Goal: Navigation & Orientation: Find specific page/section

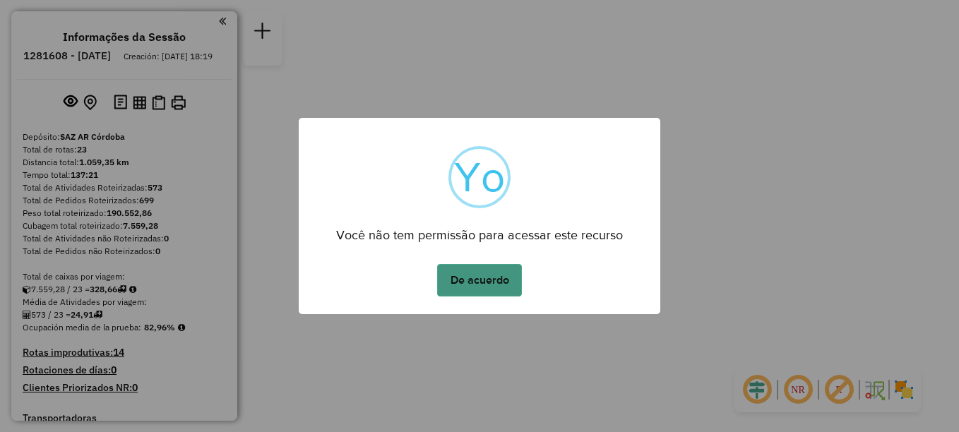
click at [472, 287] on button "De acuerdo" at bounding box center [479, 280] width 85 height 32
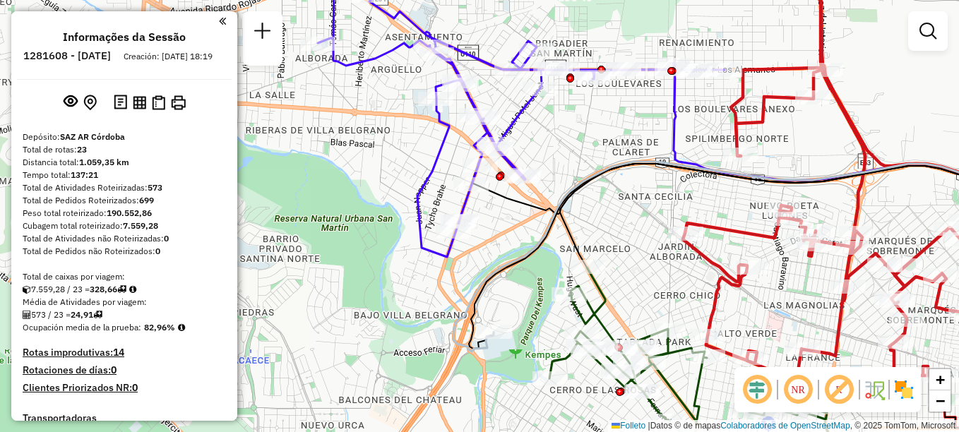
drag, startPoint x: 619, startPoint y: 177, endPoint x: 571, endPoint y: 159, distance: 51.2
click at [571, 159] on div "Janela de atendimento Grade de atendimento Capacidade Transportadoras Veículos …" at bounding box center [479, 216] width 959 height 432
select select "**********"
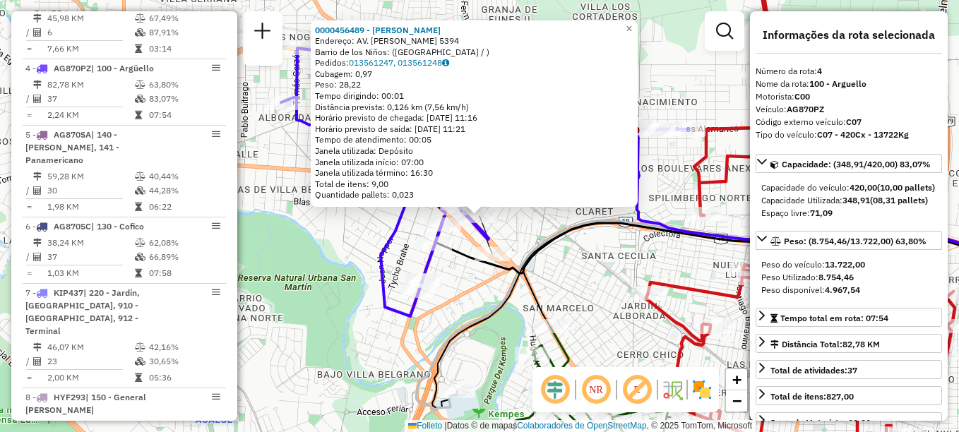
scroll to position [715, 0]
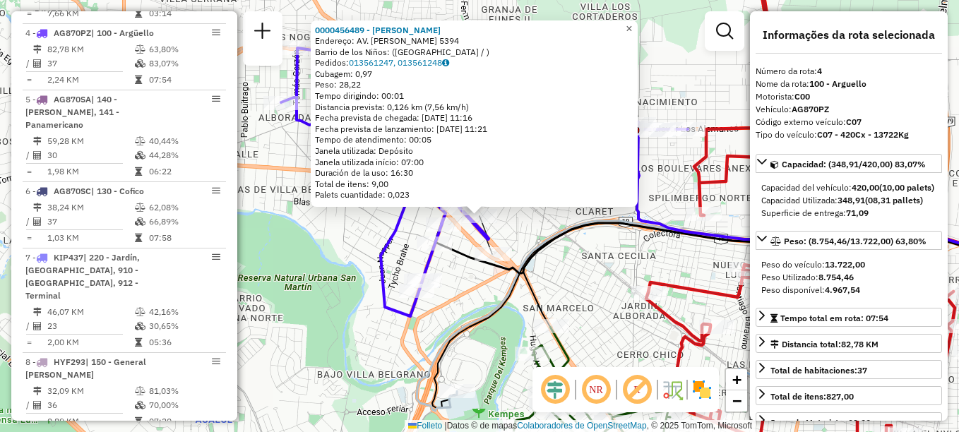
drag, startPoint x: 637, startPoint y: 28, endPoint x: 593, endPoint y: 55, distance: 52.3
click at [632, 28] on span "×" at bounding box center [629, 29] width 6 height 12
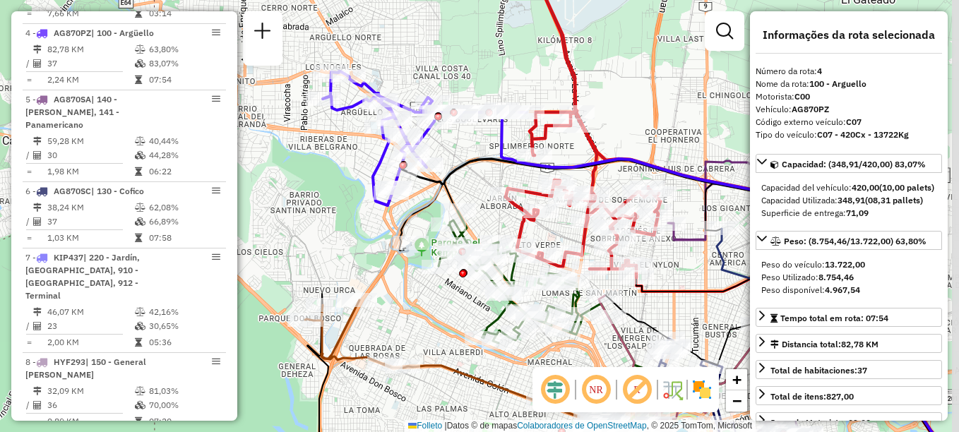
drag, startPoint x: 502, startPoint y: 162, endPoint x: 455, endPoint y: 128, distance: 58.6
click at [455, 128] on div "Janela de atendimento Grade de atendimento Capacidade Transportadoras Veículos …" at bounding box center [479, 216] width 959 height 432
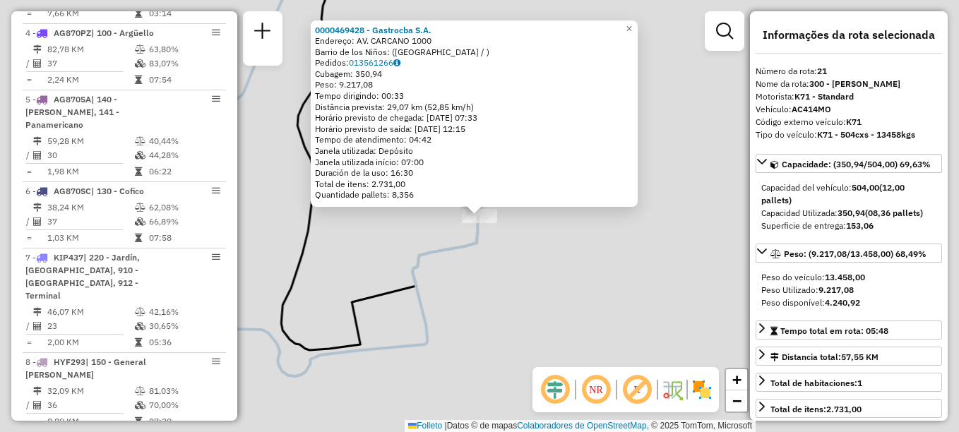
scroll to position [1848, 0]
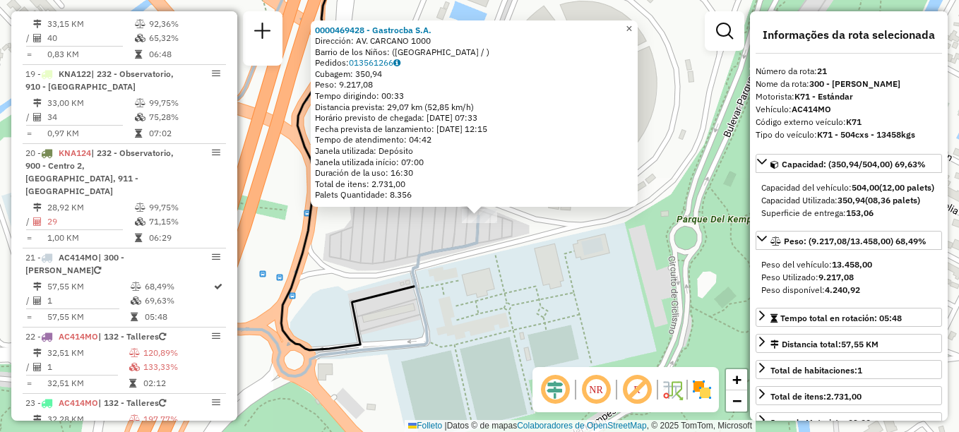
click at [632, 24] on span "×" at bounding box center [629, 29] width 6 height 12
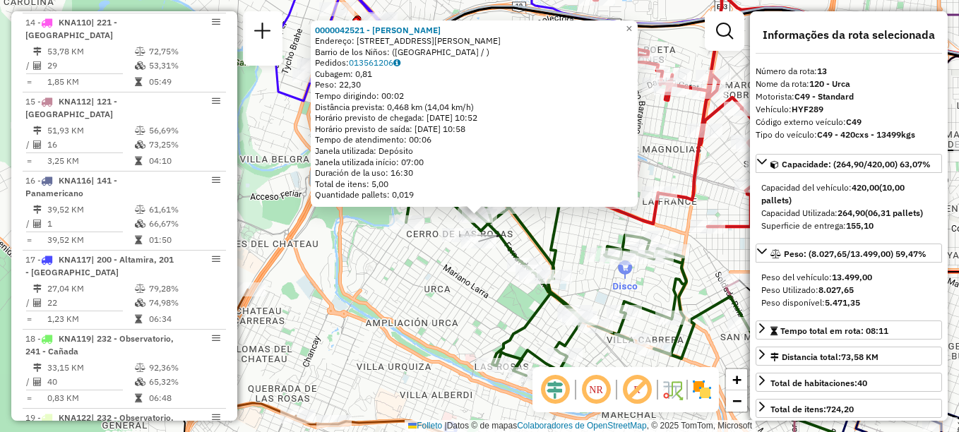
scroll to position [1389, 0]
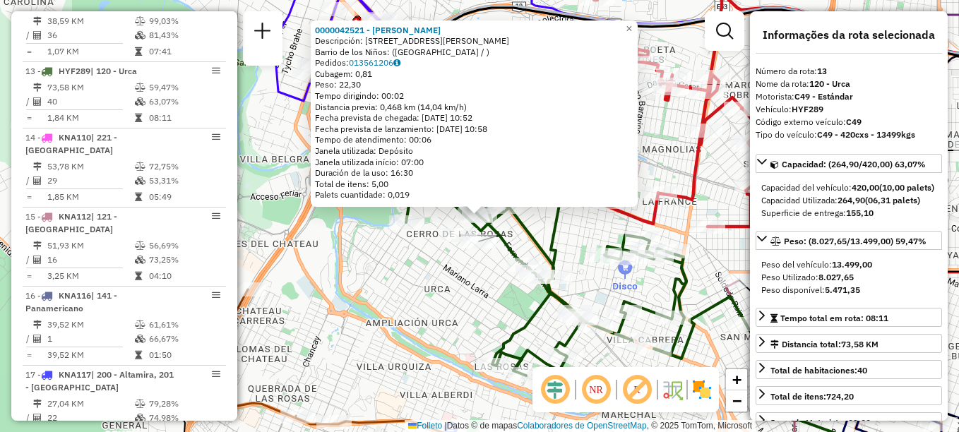
click at [463, 280] on div "Rota 13 - Placa HYF289 0000473014 - Casanova Cesar Cristian 0000042521 - Pousa …" at bounding box center [479, 216] width 959 height 432
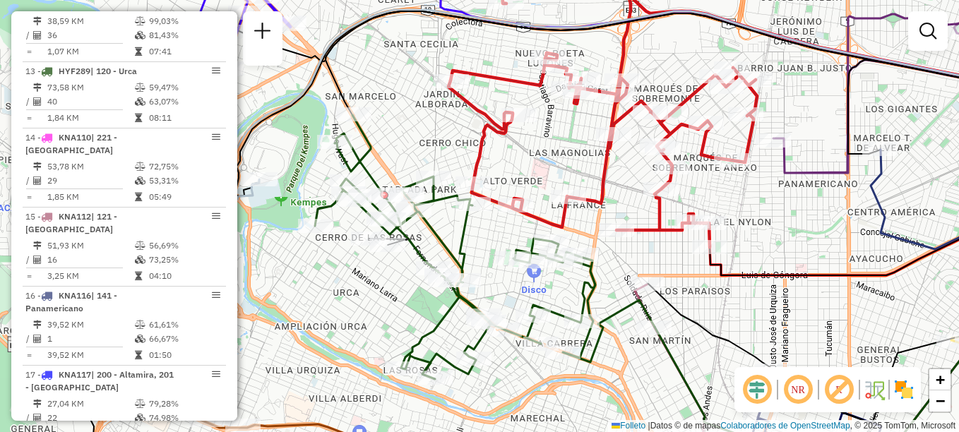
drag, startPoint x: 453, startPoint y: 273, endPoint x: 378, endPoint y: 276, distance: 75.0
click at [378, 276] on div "Janela de atendimento Grade de atendimento Capacidade Transportadoras Veículos …" at bounding box center [479, 216] width 959 height 432
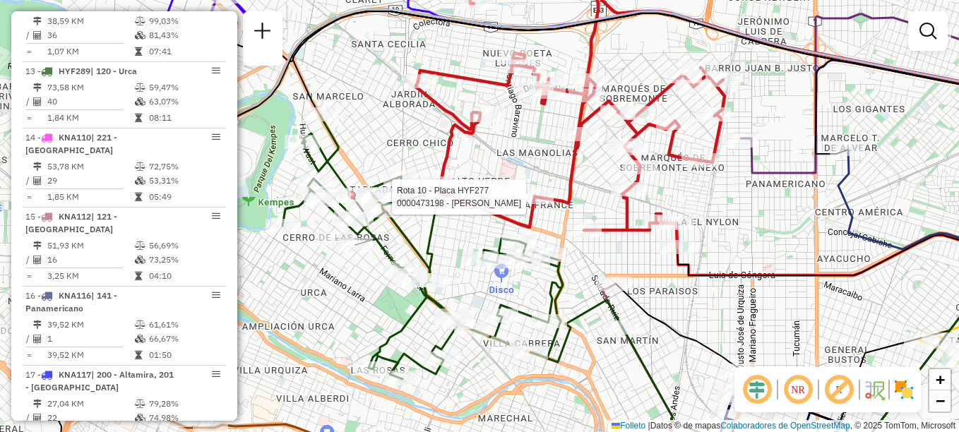
select select "**********"
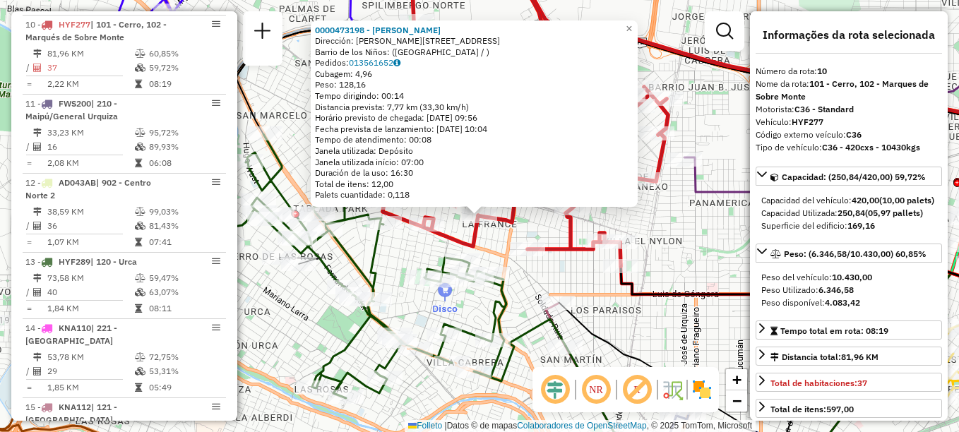
scroll to position [1151, 0]
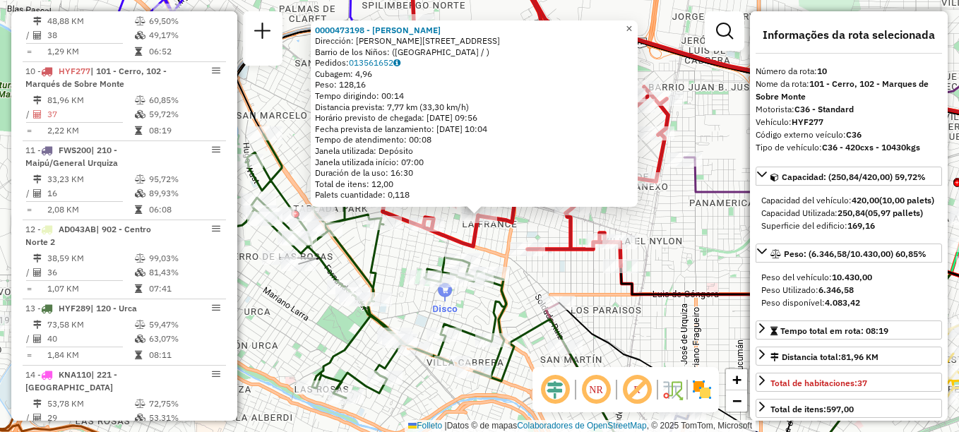
click at [632, 25] on span "×" at bounding box center [629, 29] width 6 height 12
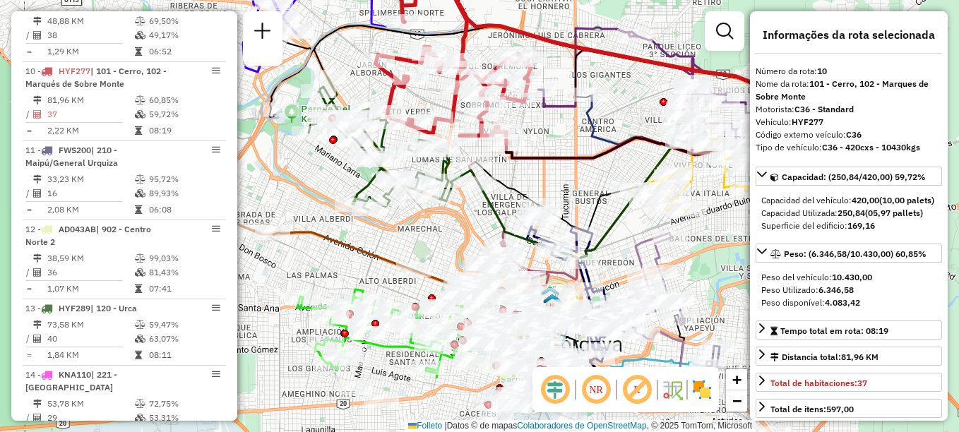
drag, startPoint x: 555, startPoint y: 175, endPoint x: 512, endPoint y: 20, distance: 160.6
click at [512, 20] on icon at bounding box center [648, 179] width 405 height 400
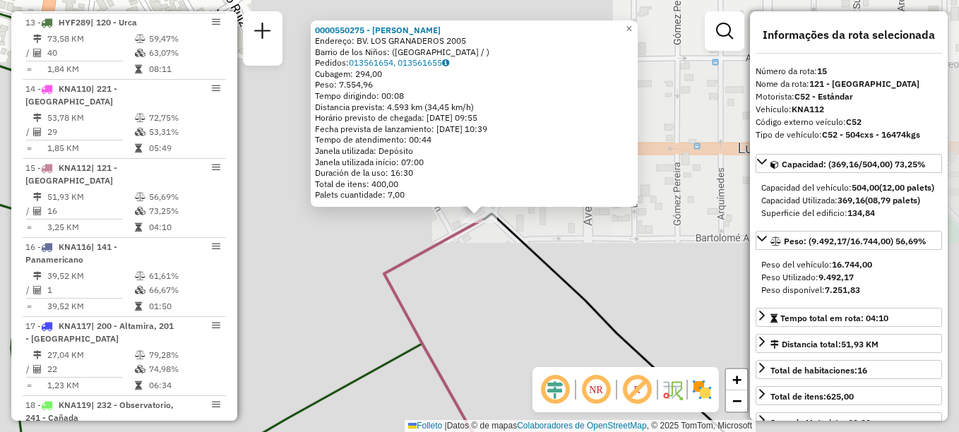
scroll to position [1534, 0]
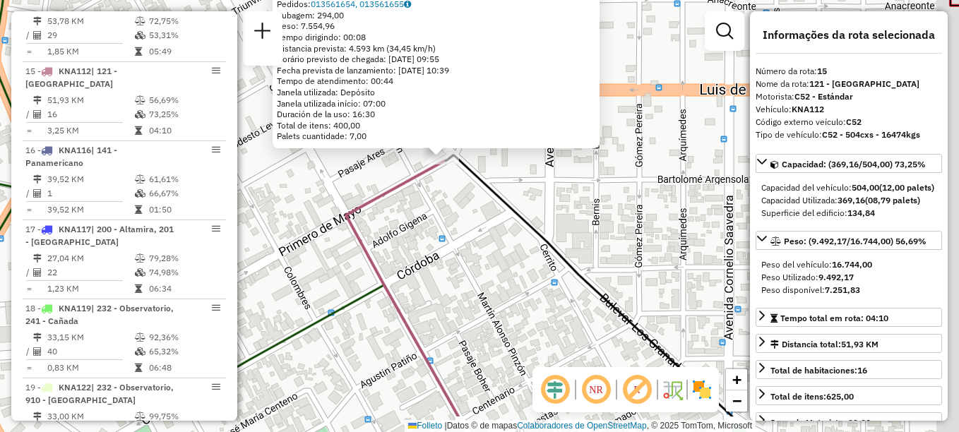
drag, startPoint x: 509, startPoint y: 239, endPoint x: 468, endPoint y: 178, distance: 73.5
click at [468, 178] on div "0000550275 - Buenahora Silvia Isabel Endereço: BV. LOS GRANADEROS 2005 Barrio d…" at bounding box center [479, 216] width 959 height 432
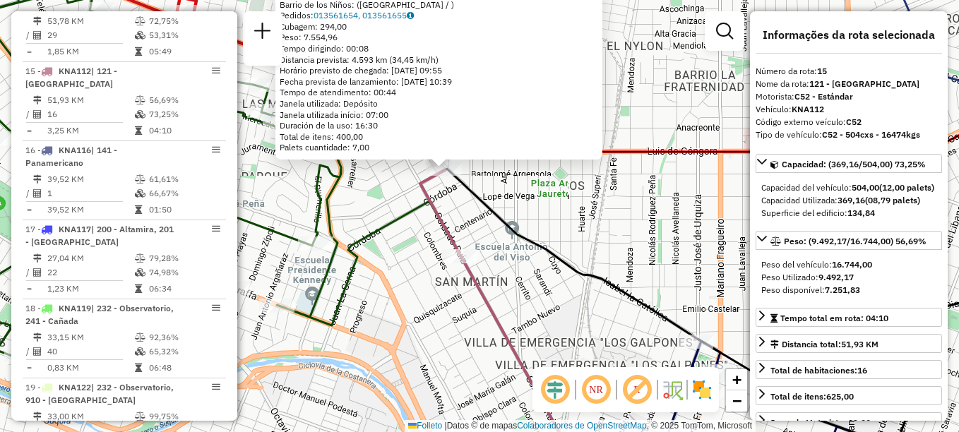
click at [463, 201] on div "0000550275 - Buenahora Silvia Isabel Endereço: BV. LOS GRANADEROS 2005 Barrio d…" at bounding box center [479, 216] width 959 height 432
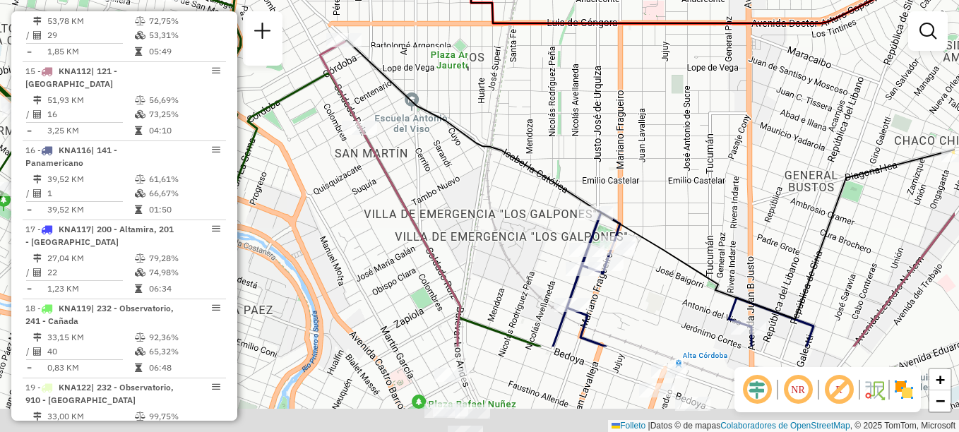
drag, startPoint x: 514, startPoint y: 244, endPoint x: 401, endPoint y: 87, distance: 193.9
click at [403, 93] on div "Janela de atendimento Grade de atendimento Capacidade Transportadoras Veículos …" at bounding box center [479, 216] width 959 height 432
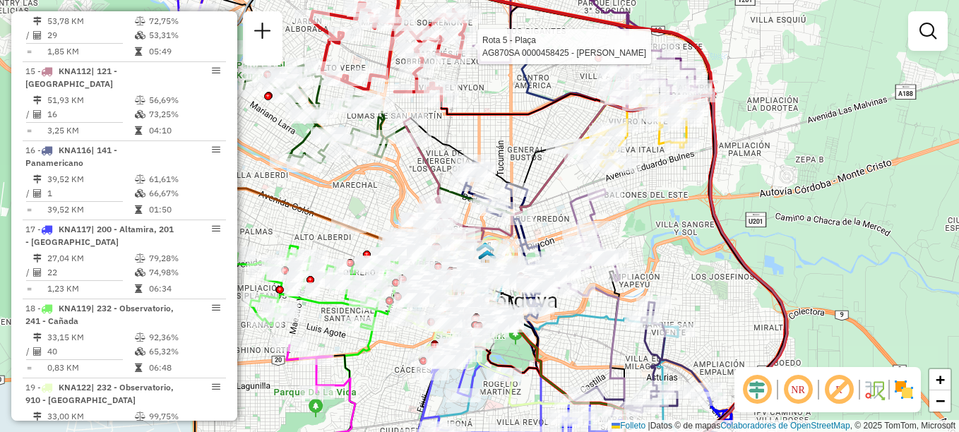
select select "**********"
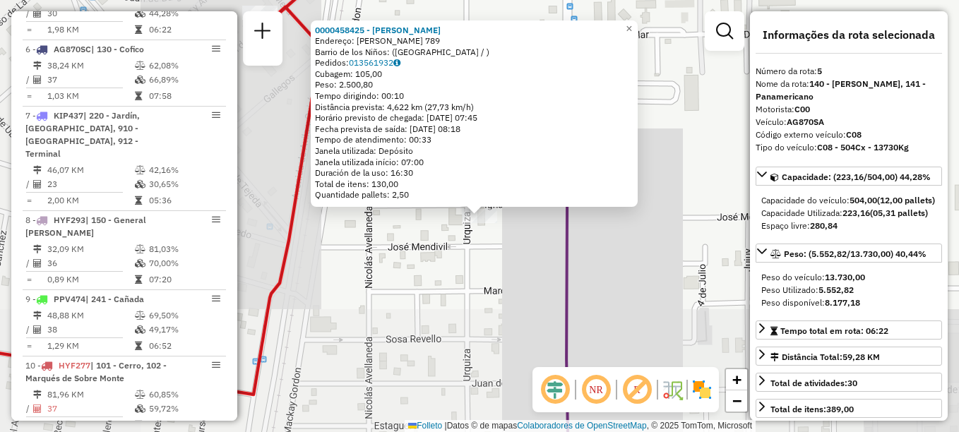
scroll to position [781, 0]
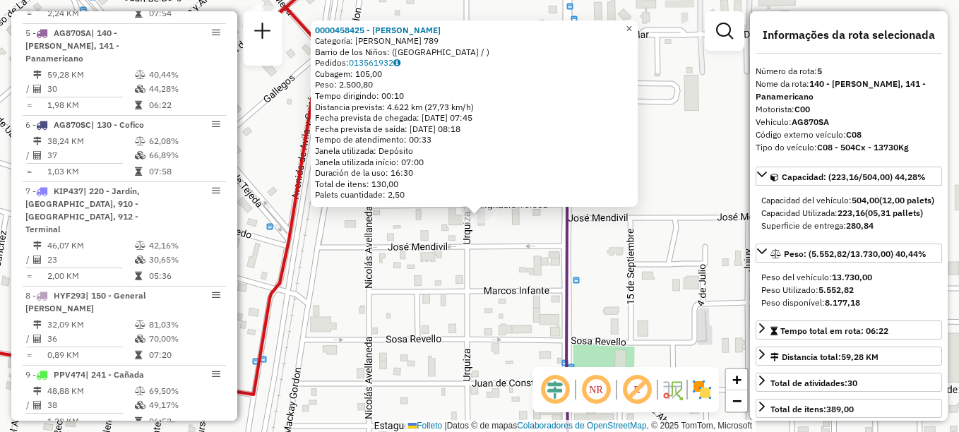
click at [632, 26] on span "×" at bounding box center [629, 29] width 6 height 12
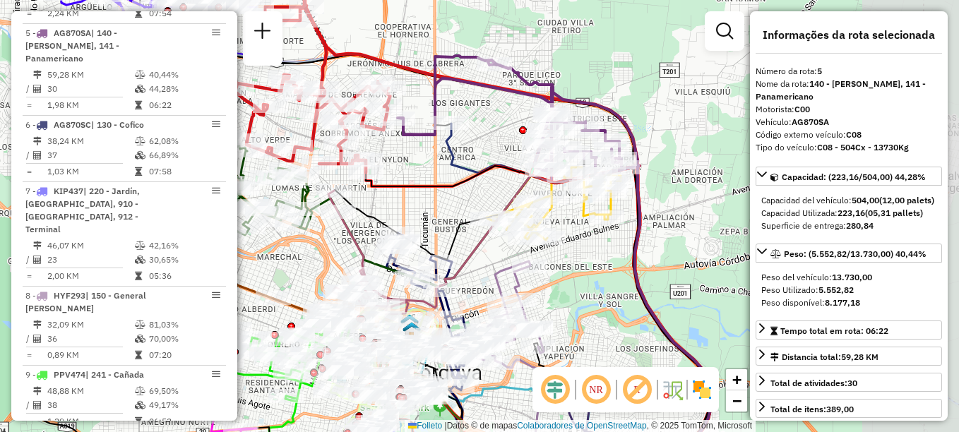
drag, startPoint x: 514, startPoint y: 162, endPoint x: 425, endPoint y: 194, distance: 94.9
click at [425, 194] on icon at bounding box center [538, 338] width 344 height 345
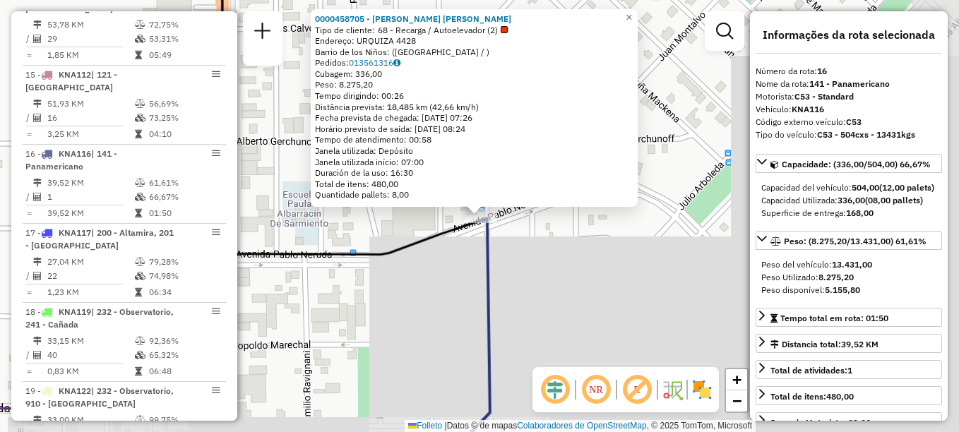
scroll to position [1613, 0]
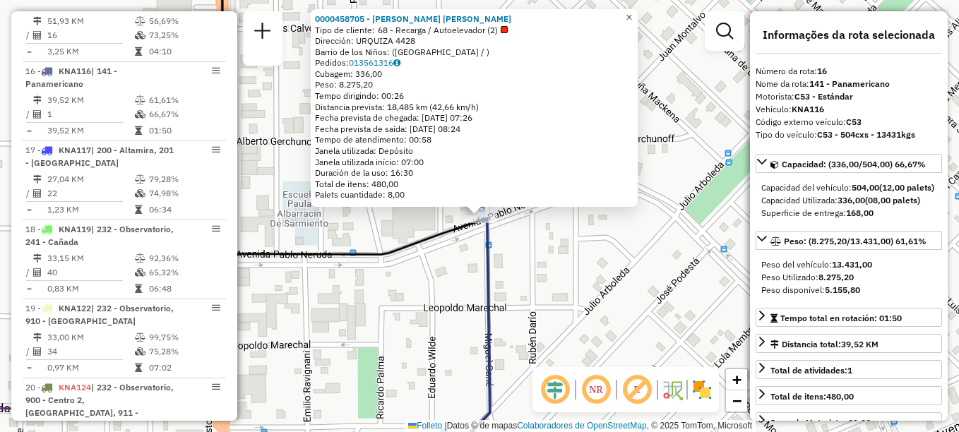
click at [632, 11] on span "×" at bounding box center [629, 17] width 6 height 12
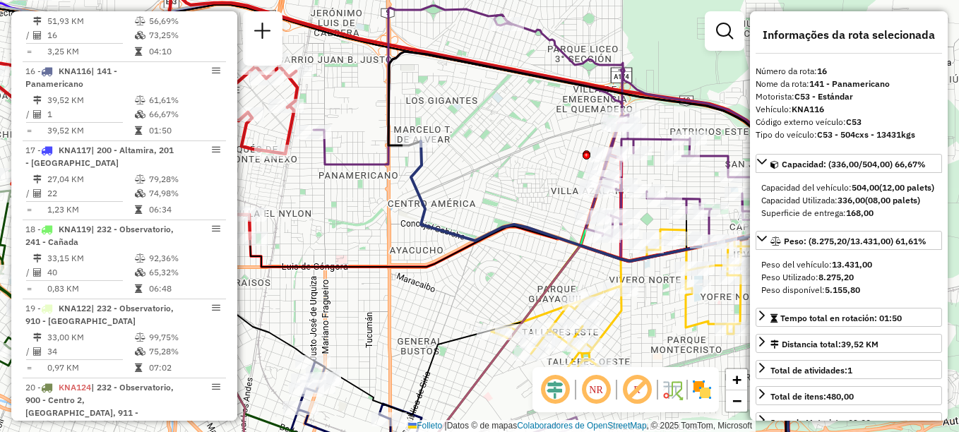
click at [523, 144] on div "Janela de atendimento Grade de atendimento Capacidade Transportadoras Veículos …" at bounding box center [479, 216] width 959 height 432
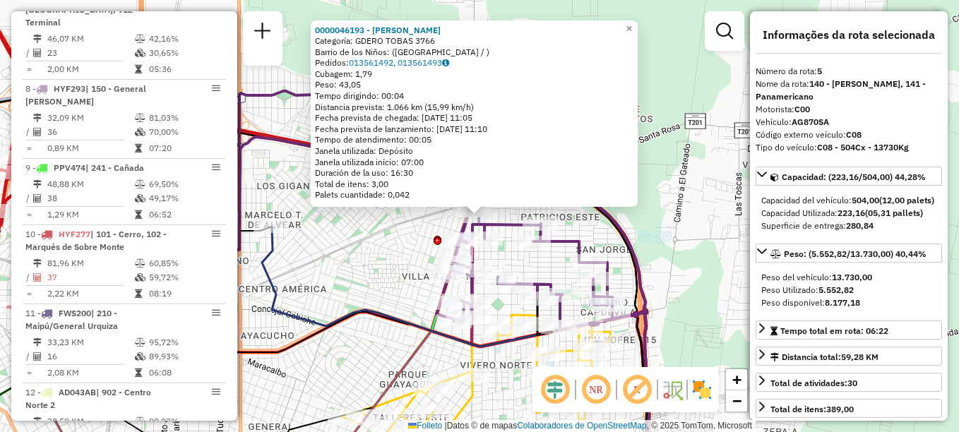
scroll to position [781, 0]
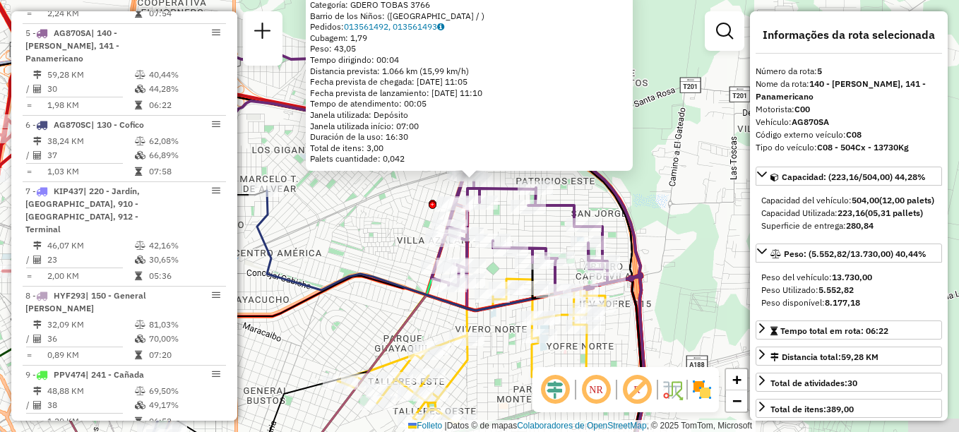
drag, startPoint x: 535, startPoint y: 216, endPoint x: 547, endPoint y: 95, distance: 122.2
click at [545, 102] on div "0000046193 - Pino Silda Orfilia Categoría: GDERO TOBAS 3766 Barrio de los Niños…" at bounding box center [479, 216] width 959 height 432
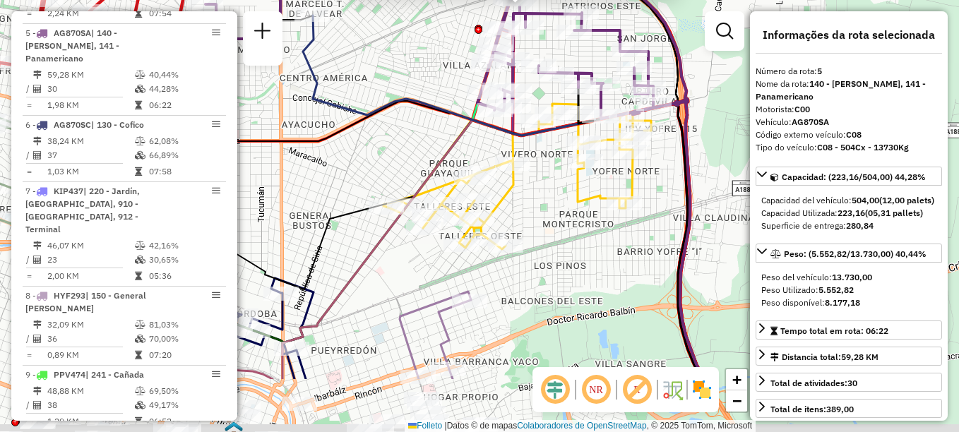
drag, startPoint x: 584, startPoint y: 143, endPoint x: 605, endPoint y: 86, distance: 60.1
click at [604, 88] on div at bounding box center [603, 84] width 35 height 14
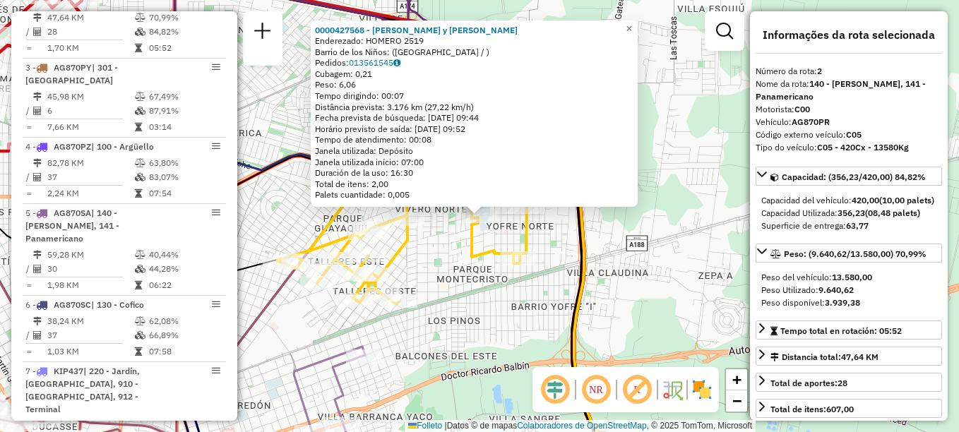
scroll to position [569, 0]
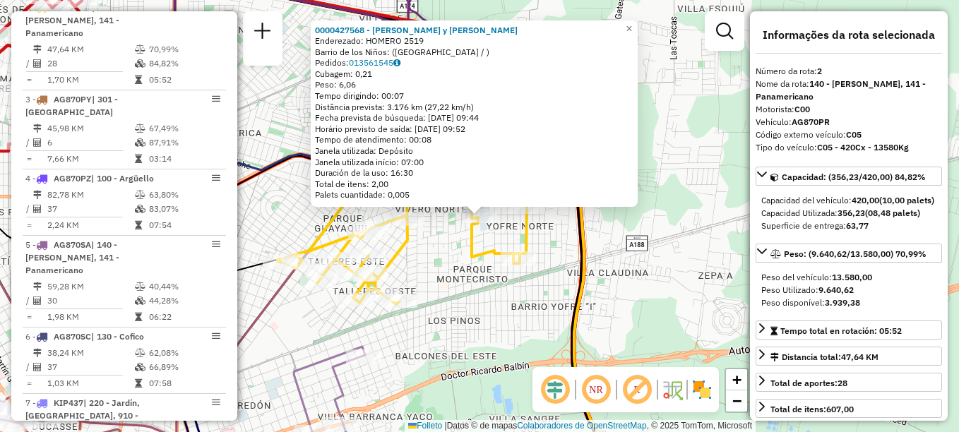
drag, startPoint x: 506, startPoint y: 227, endPoint x: 658, endPoint y: 78, distance: 212.8
click at [657, 80] on div "0000427568 - Fassi David Fernando y Fassi David Cristian Enderezado: HOMERO 251…" at bounding box center [479, 216] width 959 height 432
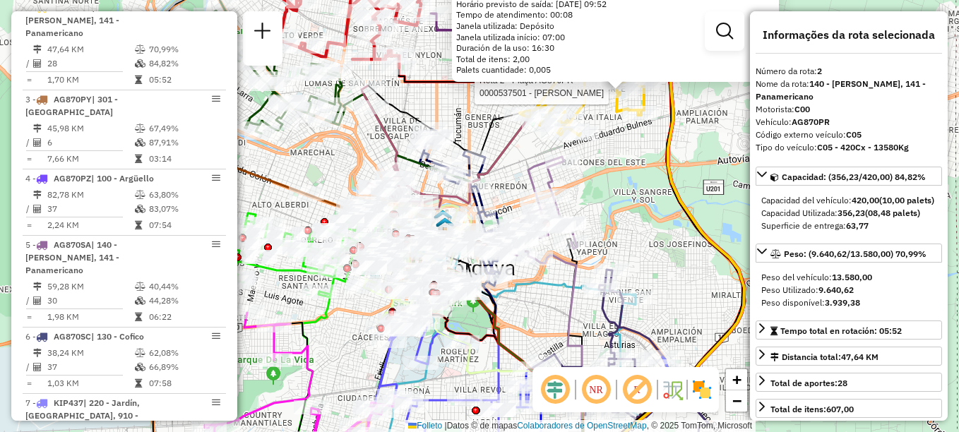
click at [547, 144] on div "Rota 2 - Plaça AG870PR 0000537501 - Sarmiento Agustina Eliana 0000427568 - Fass…" at bounding box center [479, 216] width 959 height 432
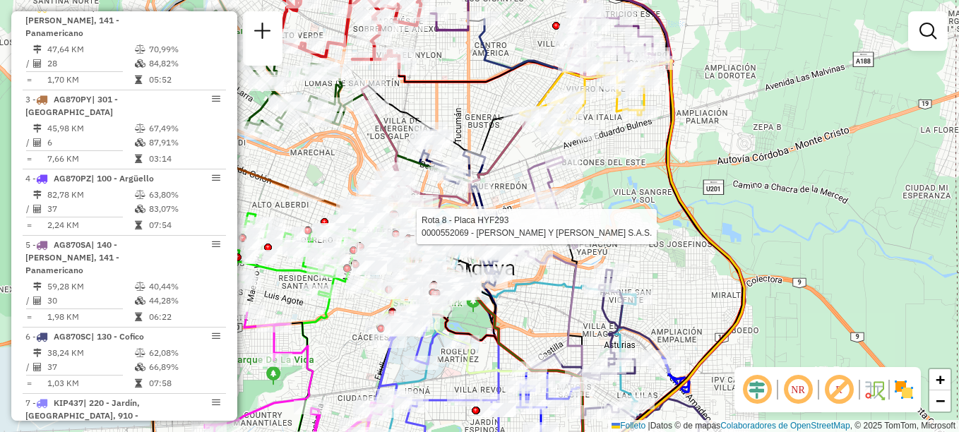
select select "**********"
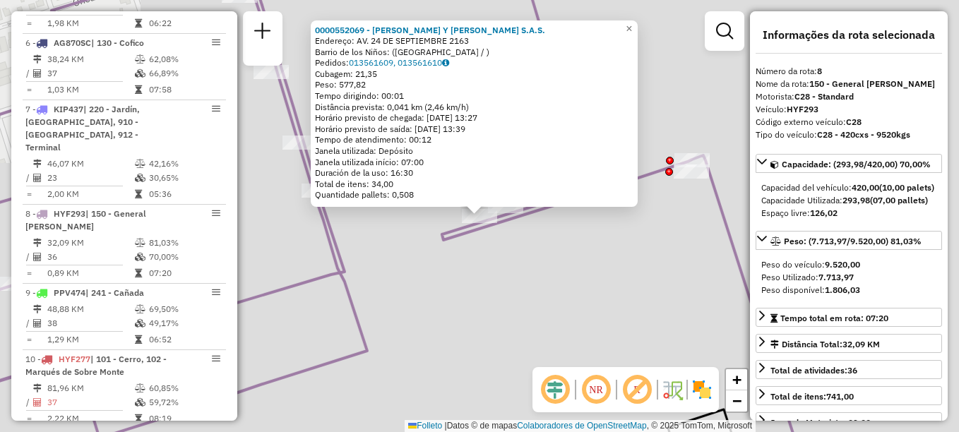
scroll to position [1019, 0]
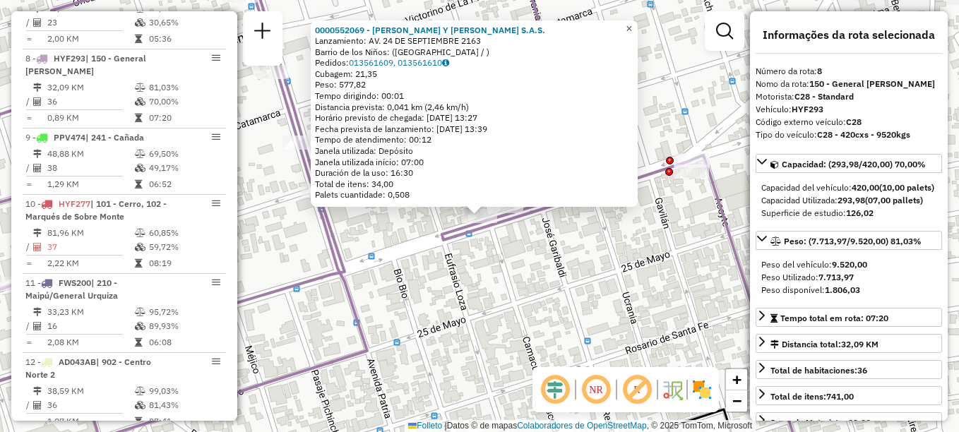
click at [632, 28] on span "×" at bounding box center [629, 29] width 6 height 12
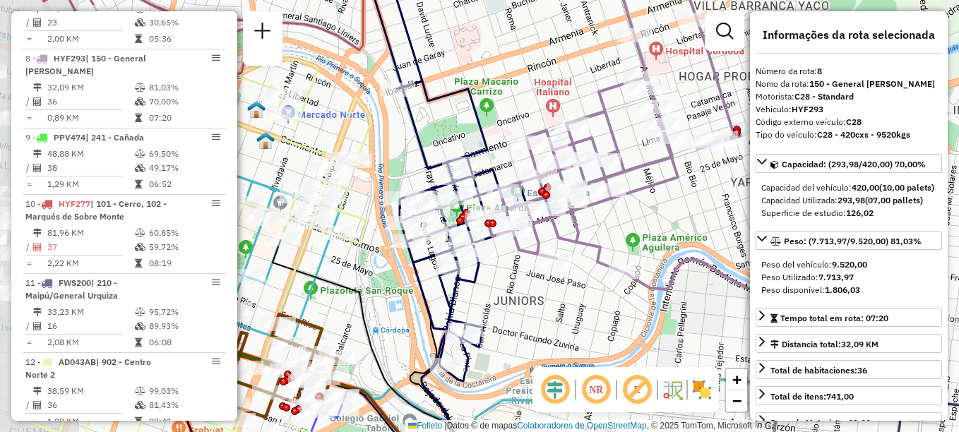
drag, startPoint x: 508, startPoint y: 158, endPoint x: 644, endPoint y: 123, distance: 140.1
click at [644, 123] on div "Rota 8 - Placa HYF293 0000044619 - Fili Norberto Omar Janela de atendimento Gra…" at bounding box center [479, 216] width 959 height 432
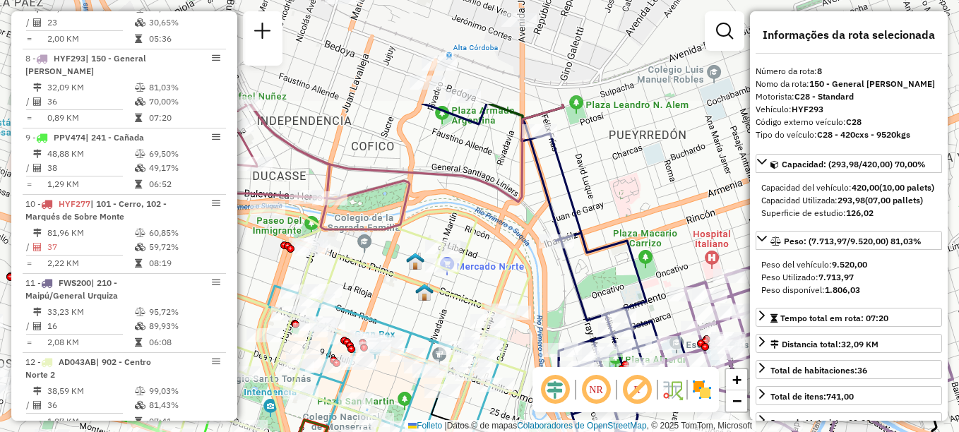
drag, startPoint x: 513, startPoint y: 99, endPoint x: 666, endPoint y: 246, distance: 212.3
click at [666, 246] on div "Janela de atendimento Grade de atendimento Capacidade Transportadoras Veículos …" at bounding box center [479, 216] width 959 height 432
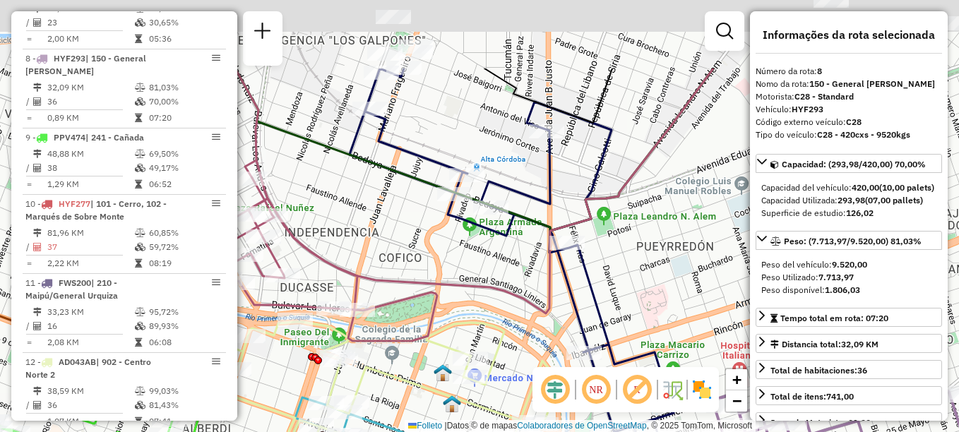
drag, startPoint x: 612, startPoint y: 172, endPoint x: 639, endPoint y: 268, distance: 99.9
click at [639, 268] on div "Janela de atendimento Grade de atendimento Capacidade Transportadoras Veículos …" at bounding box center [479, 216] width 959 height 432
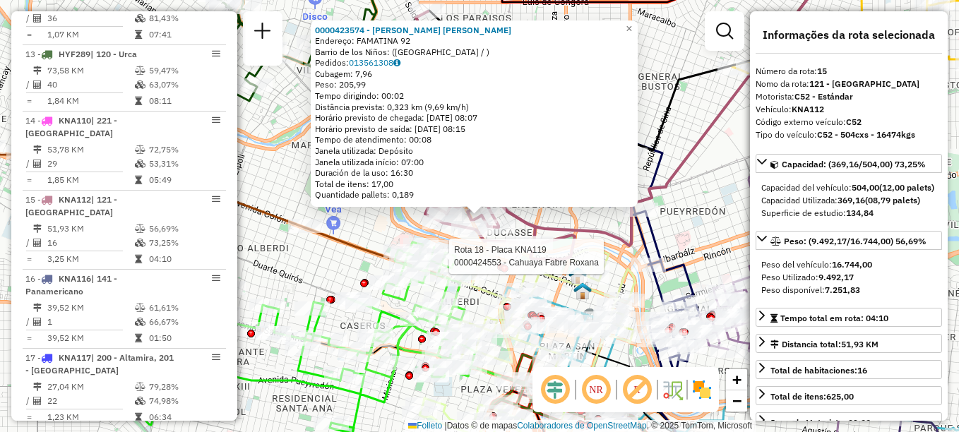
scroll to position [1534, 0]
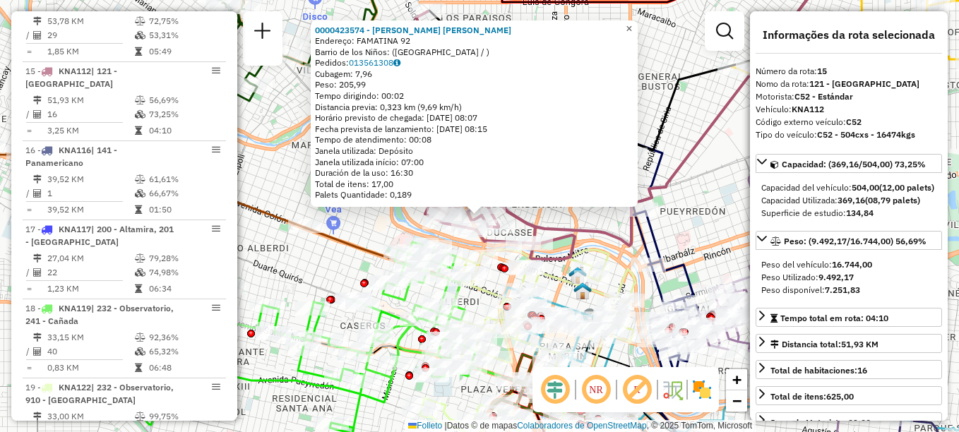
click at [632, 23] on span "×" at bounding box center [629, 29] width 6 height 12
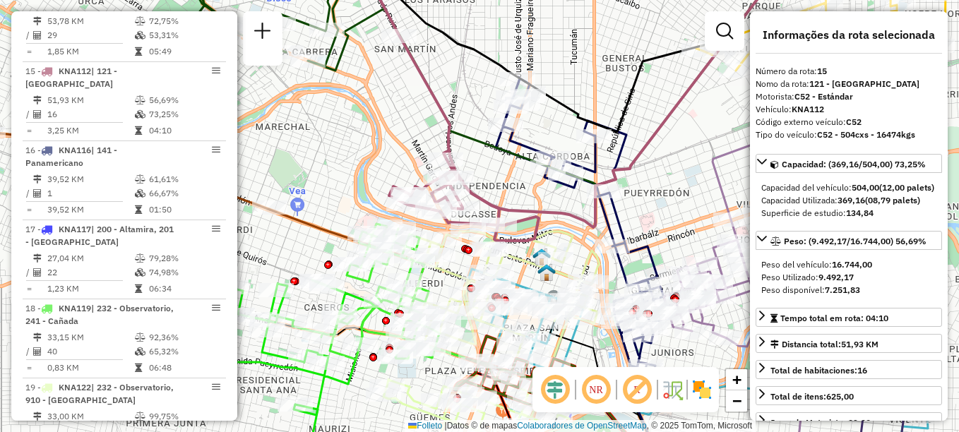
drag, startPoint x: 686, startPoint y: 135, endPoint x: 650, endPoint y: 117, distance: 40.4
click at [650, 117] on div "Janela de atendimento Grade de atendimento Capacidade Transportadoras Veículos …" at bounding box center [479, 216] width 959 height 432
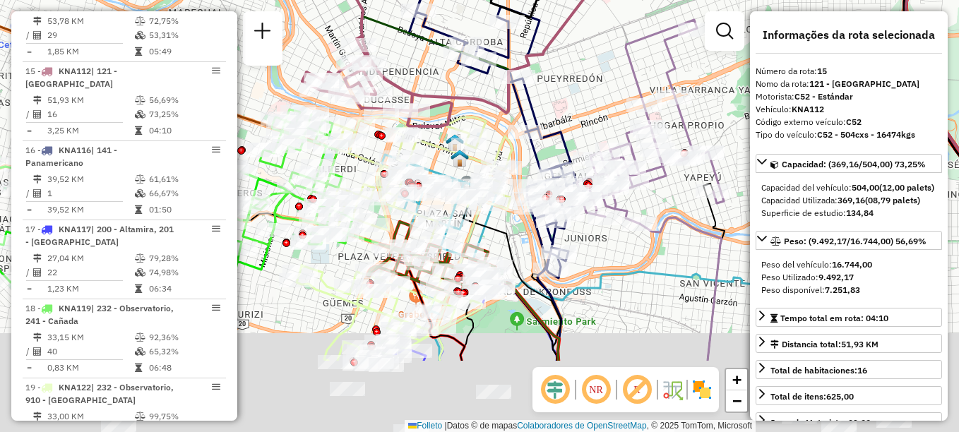
drag, startPoint x: 541, startPoint y: 45, endPoint x: 506, endPoint y: -15, distance: 68.7
click at [506, 0] on html "Aguarde... Pop-up bloqueado! Seu navegador bloqueou automáticamente a abertura …" at bounding box center [479, 216] width 959 height 432
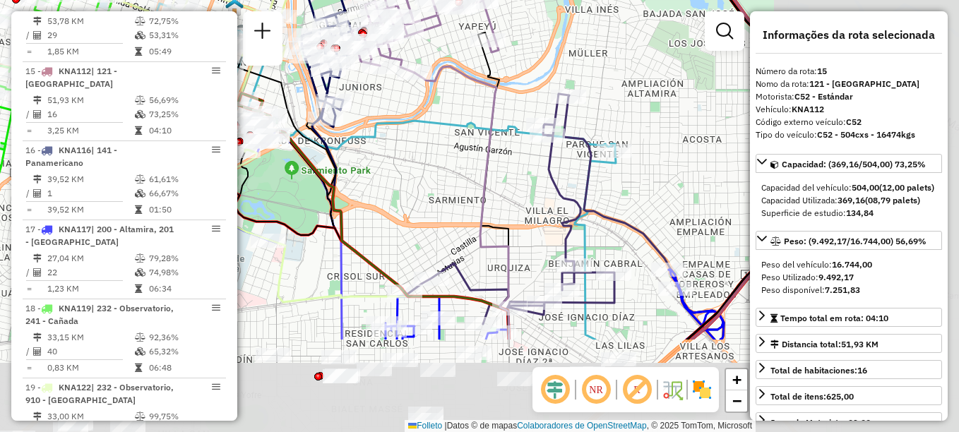
drag, startPoint x: 592, startPoint y: 62, endPoint x: 373, endPoint y: -73, distance: 257.6
click at [373, 0] on html "Aguarde... Pop-up bloqueado! Seu navegador bloqueou automáticamente a abertura …" at bounding box center [479, 216] width 959 height 432
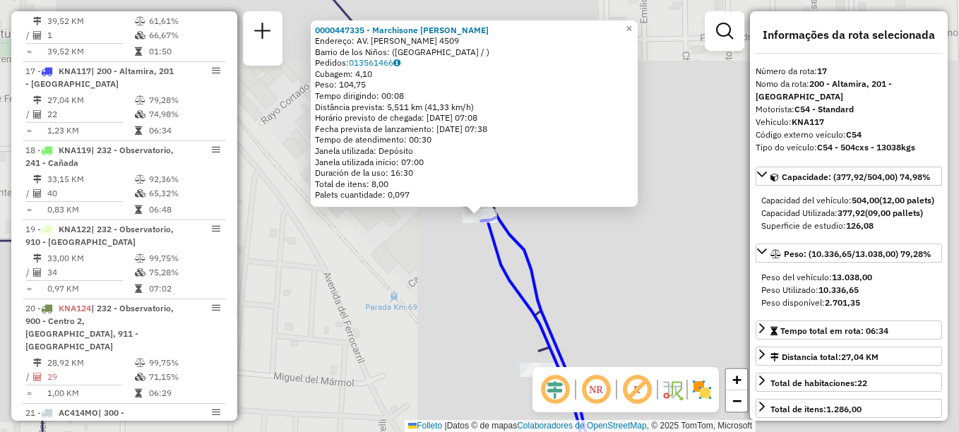
scroll to position [1692, 0]
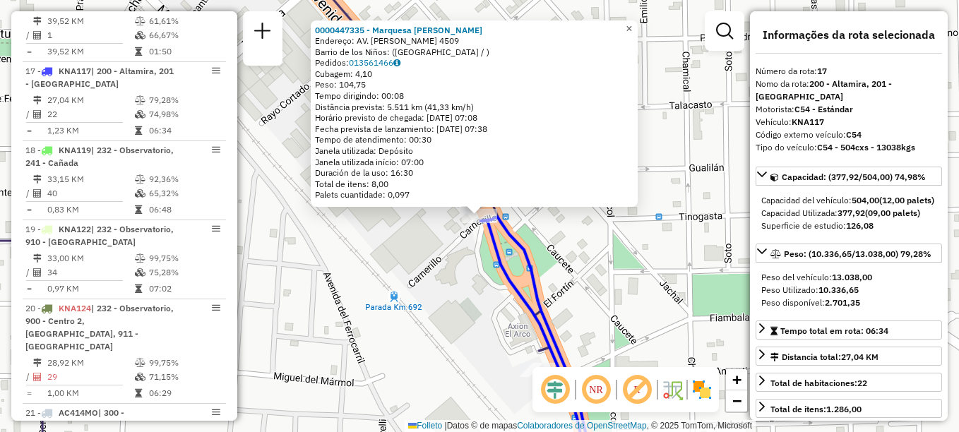
click at [632, 30] on span "×" at bounding box center [629, 29] width 6 height 12
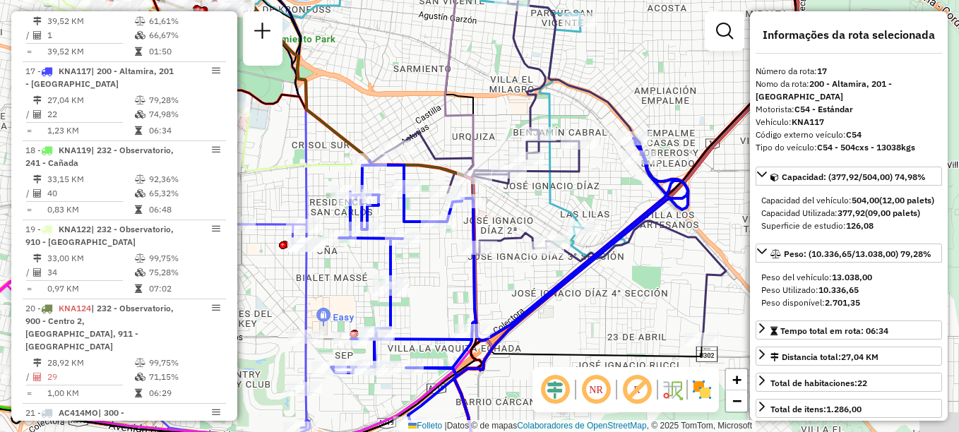
click at [608, 229] on div "Janela de atendimento Grade de atendimento Capacidade Transportadoras Veículos …" at bounding box center [479, 216] width 959 height 432
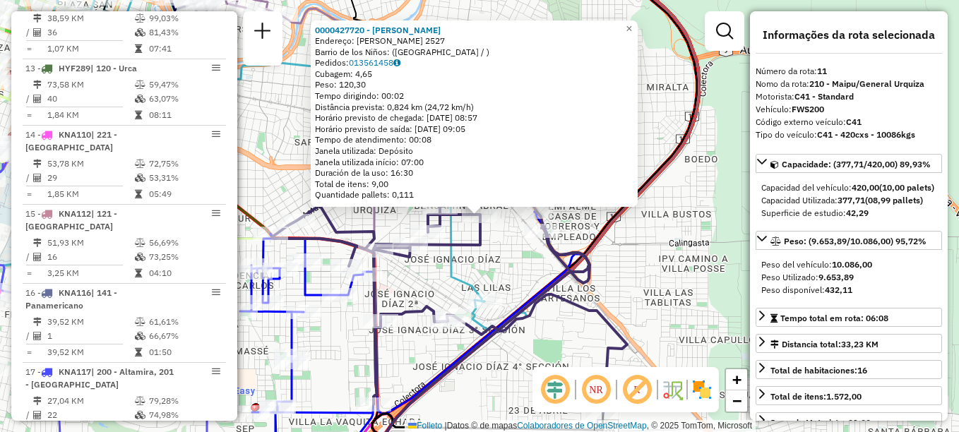
scroll to position [1231, 0]
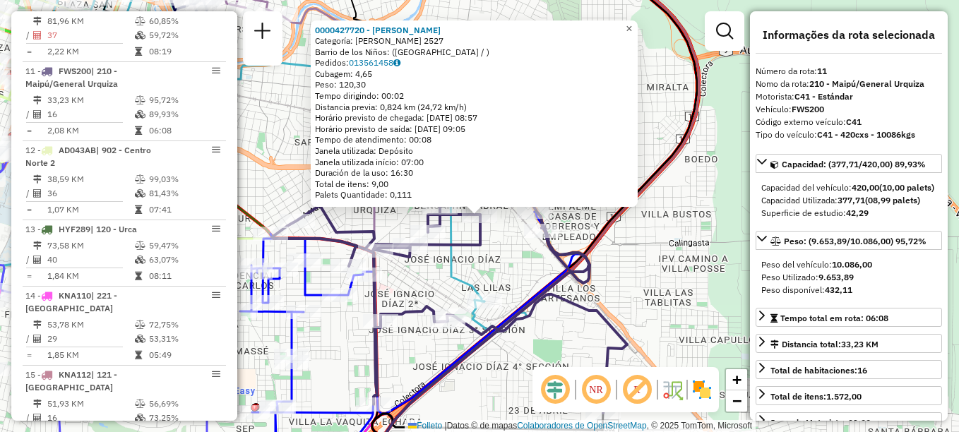
click at [632, 23] on span "×" at bounding box center [629, 29] width 6 height 12
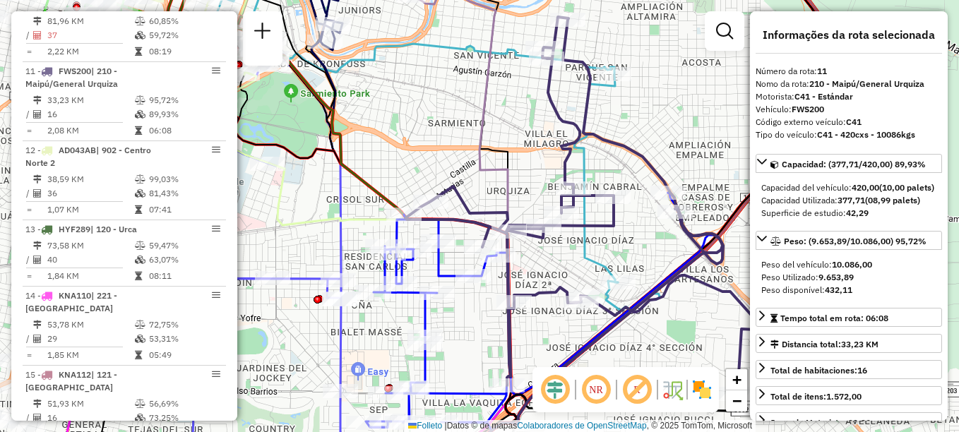
drag, startPoint x: 636, startPoint y: 70, endPoint x: 695, endPoint y: 66, distance: 59.5
click at [695, 66] on div "Janela de atendimento Grade de atendimento Capacidade Transportadoras Veículos …" at bounding box center [479, 216] width 959 height 432
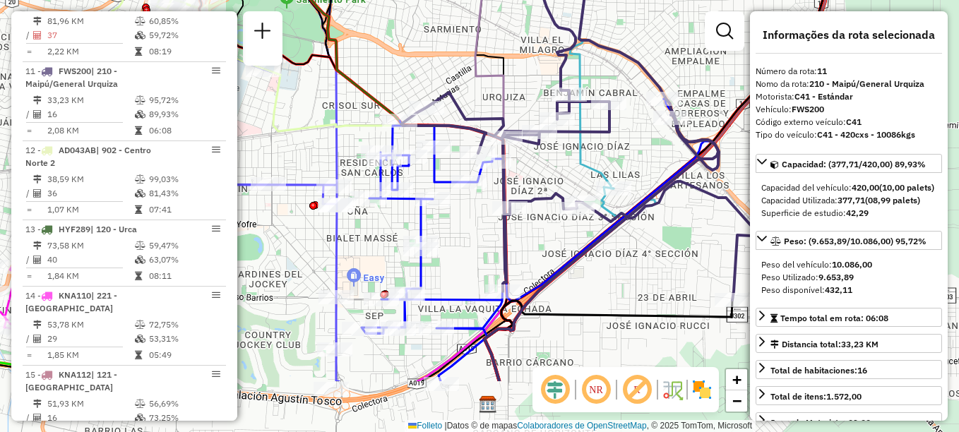
drag, startPoint x: 670, startPoint y: 89, endPoint x: 679, endPoint y: 23, distance: 67.0
click at [679, 23] on div "Janela de atendimento Grade de atendimento Capacidade Transportadoras Veículos …" at bounding box center [479, 216] width 959 height 432
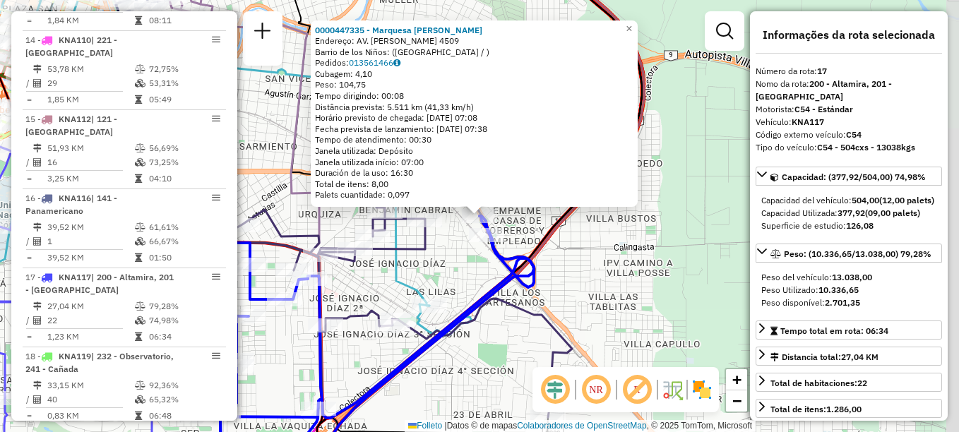
scroll to position [1692, 0]
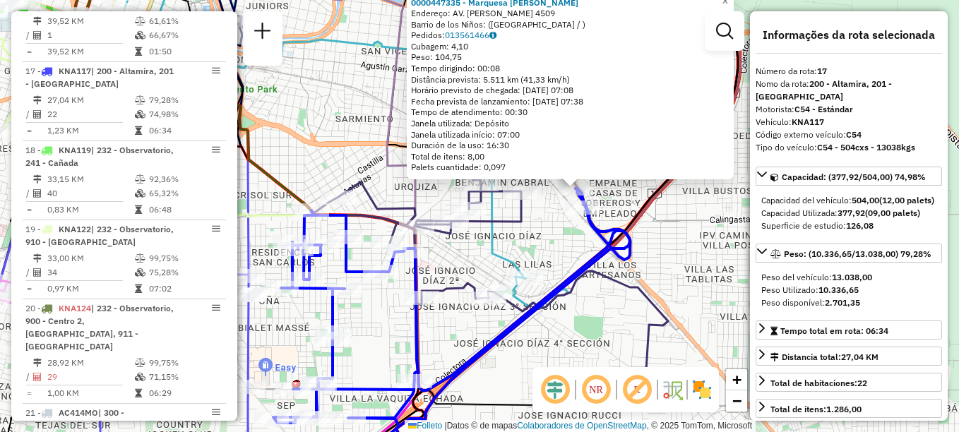
drag, startPoint x: 655, startPoint y: 202, endPoint x: 751, endPoint y: 174, distance: 99.9
click at [751, 174] on hb-router-mapa "Informações da Sessão 1281608 - 24/09/2025 Creación: 23/09/2025 18:19 Depósito:…" at bounding box center [479, 216] width 959 height 432
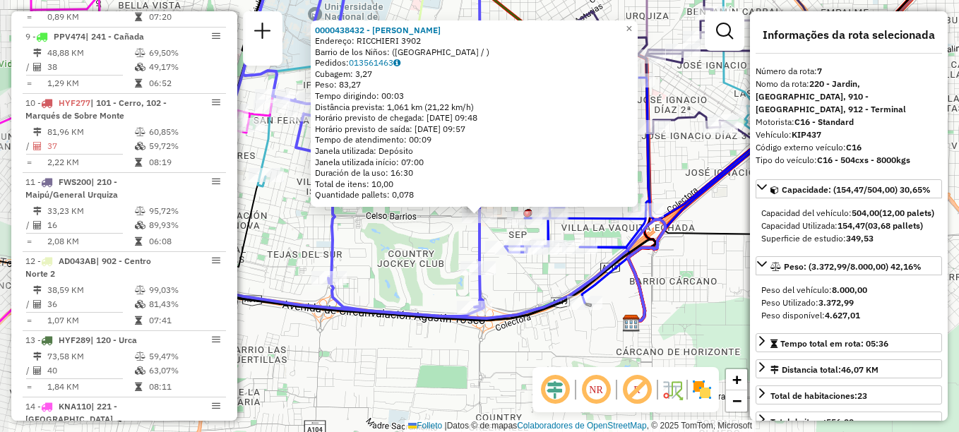
scroll to position [927, 0]
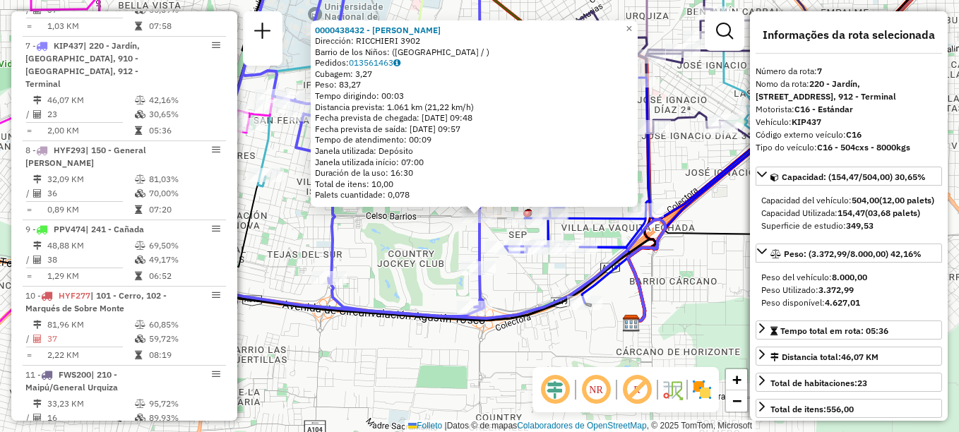
click at [536, 364] on div "Rota 7 - Placa KIP437 0000438432 - Romero Raul Ernesto 0000438432 - Romero Raúl…" at bounding box center [479, 216] width 959 height 432
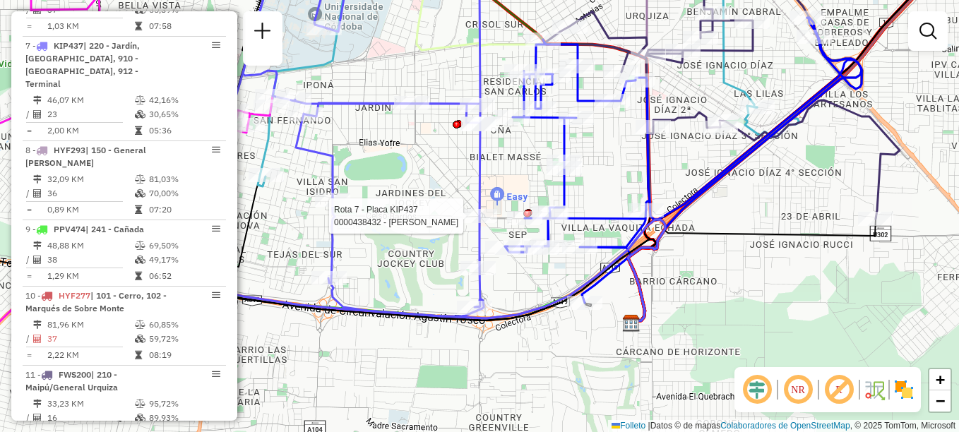
select select "**********"
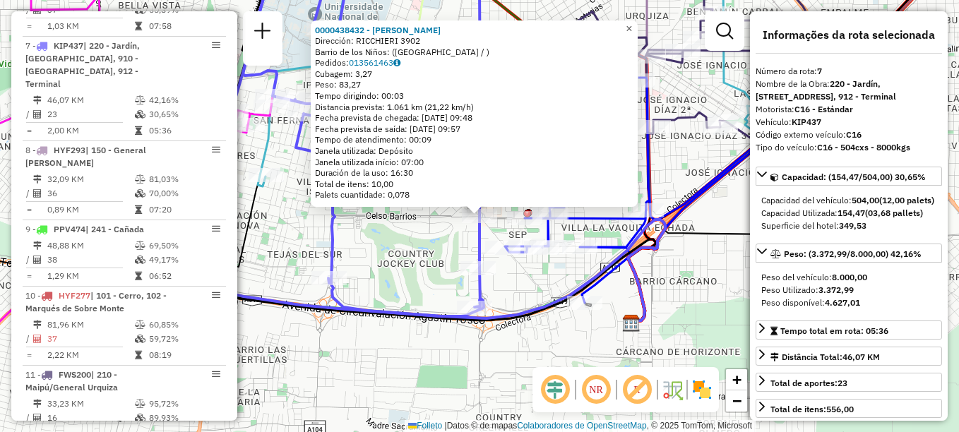
click at [632, 23] on span "×" at bounding box center [629, 29] width 6 height 12
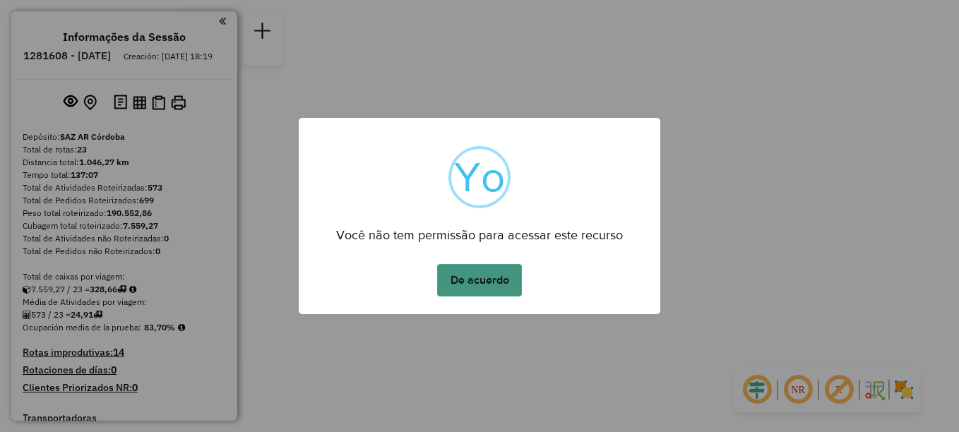
click at [478, 269] on button "De acuerdo" at bounding box center [479, 280] width 85 height 32
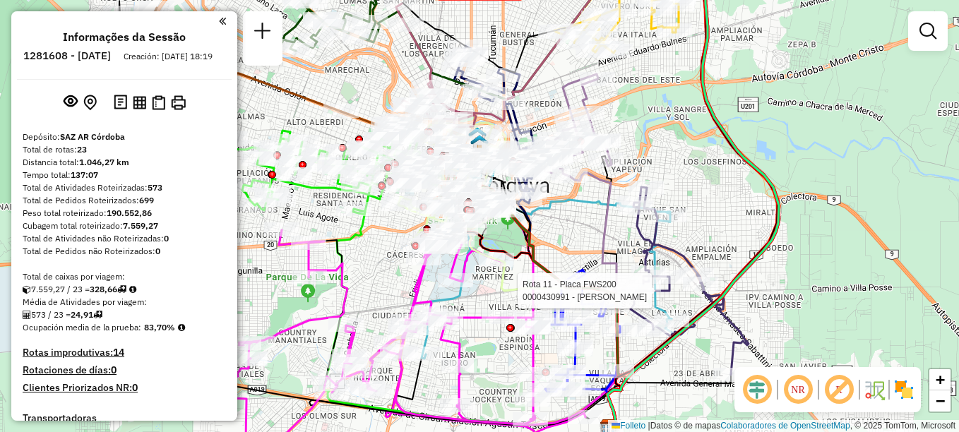
select select "**********"
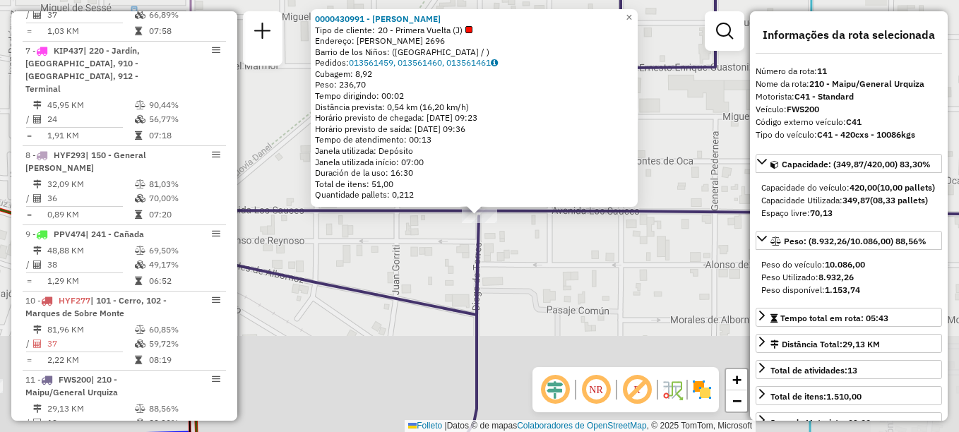
scroll to position [1231, 0]
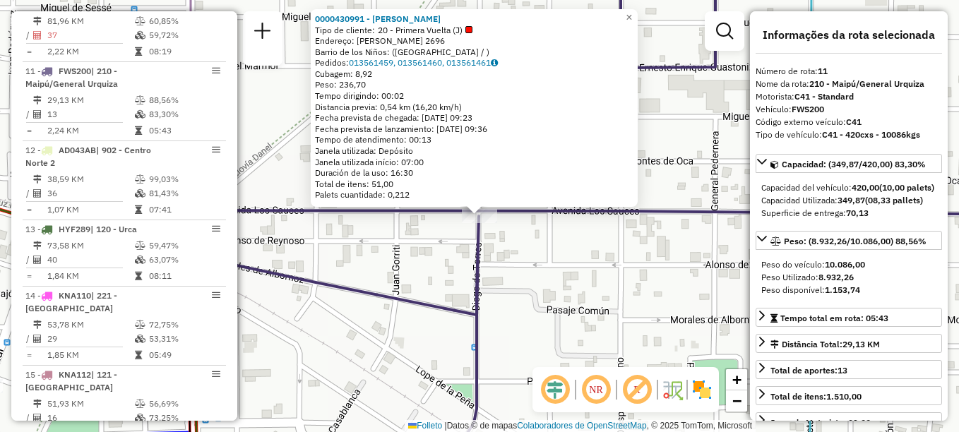
click at [589, 294] on div "Rota 11 - Placa FWS200 0000430991 - Weng Xiaoyi 0000430991 - Weng Xiaoyi Tipo d…" at bounding box center [479, 216] width 959 height 432
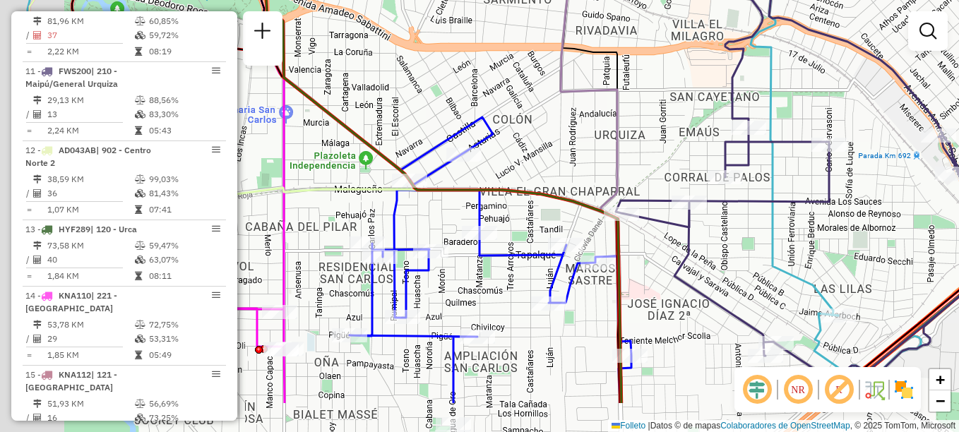
drag, startPoint x: 593, startPoint y: 299, endPoint x: 783, endPoint y: 163, distance: 233.5
click at [782, 165] on div "Janela de atendimento Grade de atendimento Capacidade Transportadoras Veículos …" at bounding box center [479, 216] width 959 height 432
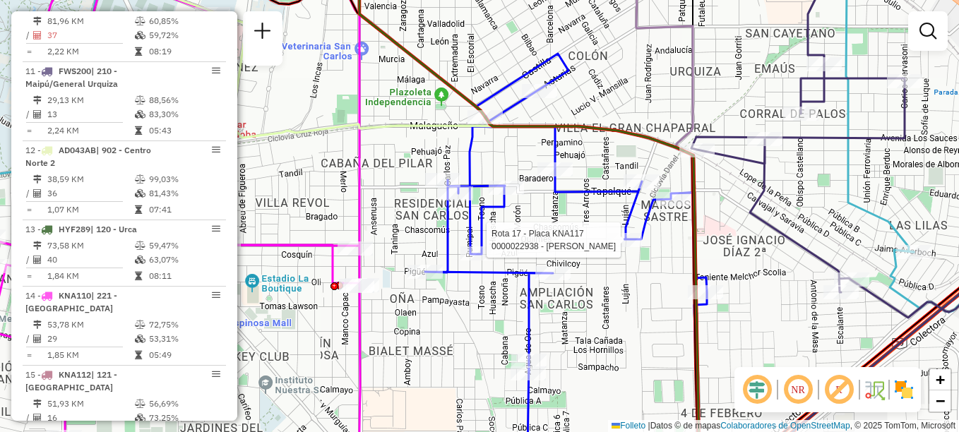
select select "**********"
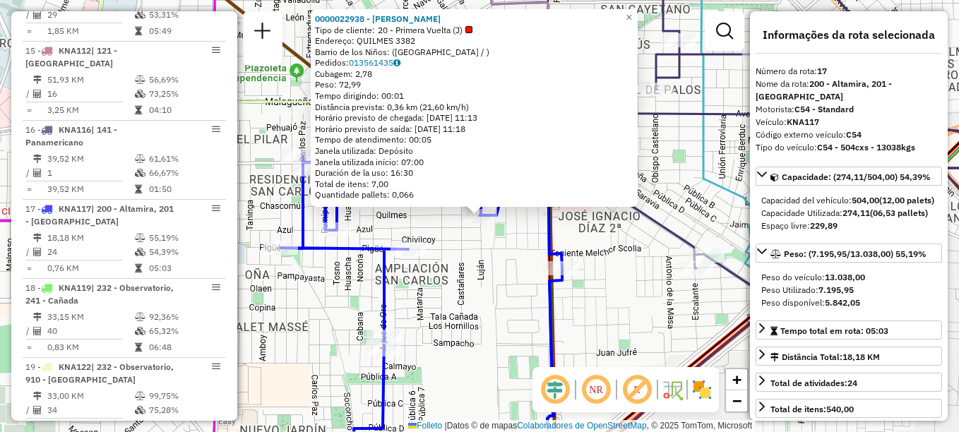
scroll to position [1692, 0]
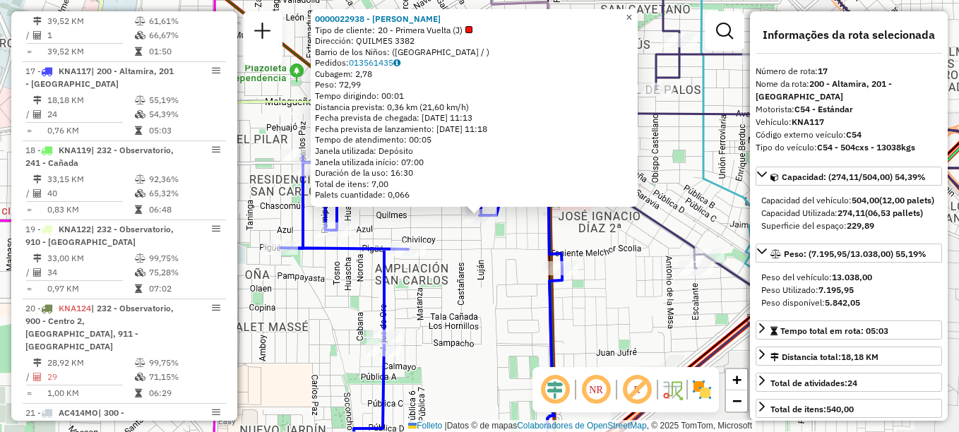
click at [632, 16] on span "×" at bounding box center [629, 17] width 6 height 12
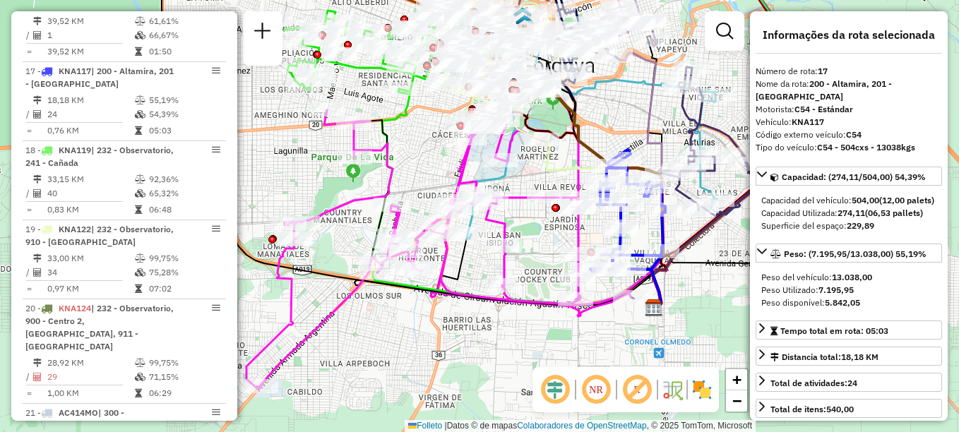
drag, startPoint x: 488, startPoint y: 247, endPoint x: 569, endPoint y: 231, distance: 82.7
click at [569, 231] on div "Janela de atendimento Grade de atendimento Capacidade Transportadoras Veículos …" at bounding box center [479, 216] width 959 height 432
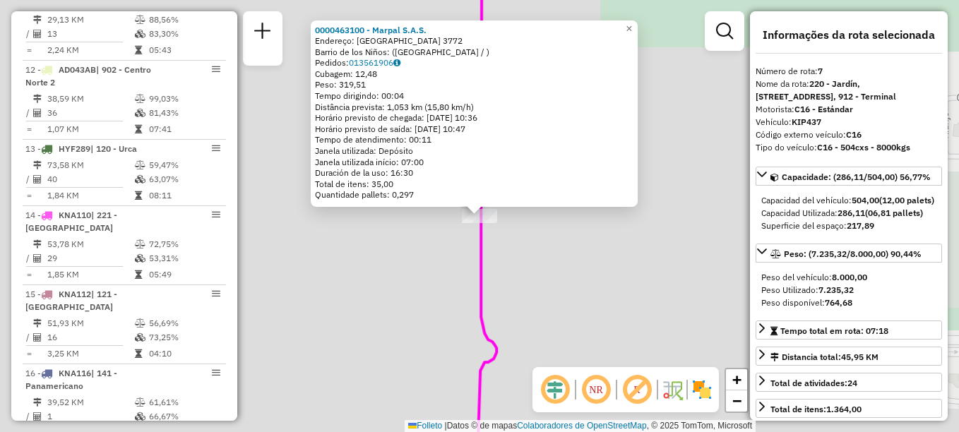
scroll to position [927, 0]
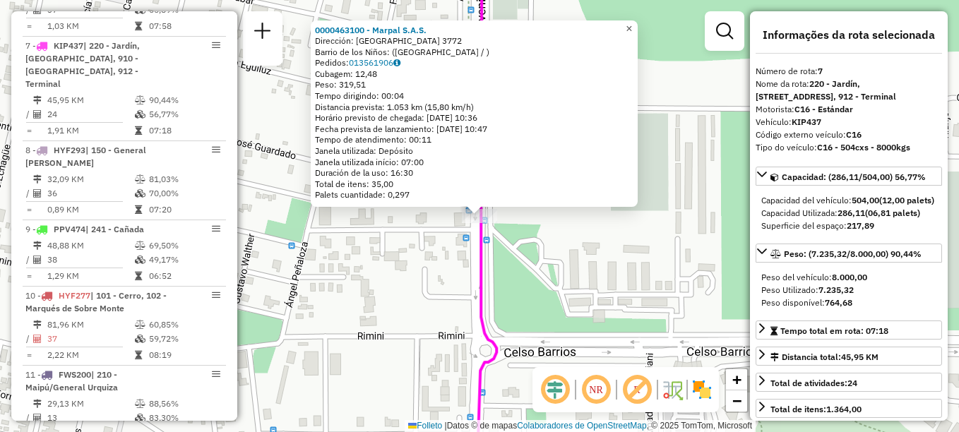
click at [638, 26] on link "×" at bounding box center [629, 28] width 17 height 17
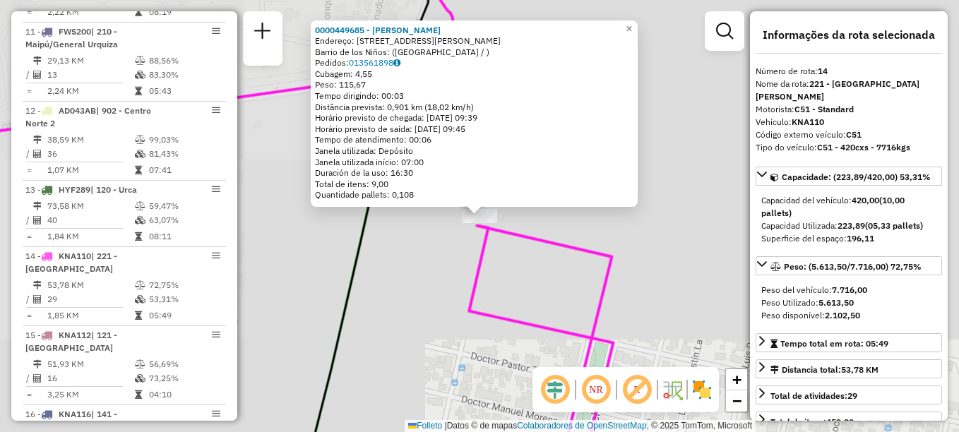
scroll to position [1455, 0]
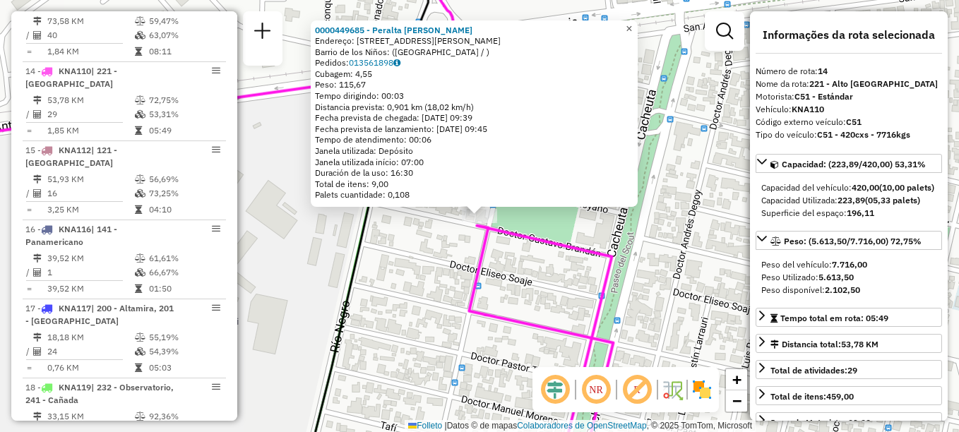
click at [632, 23] on span "×" at bounding box center [629, 29] width 6 height 12
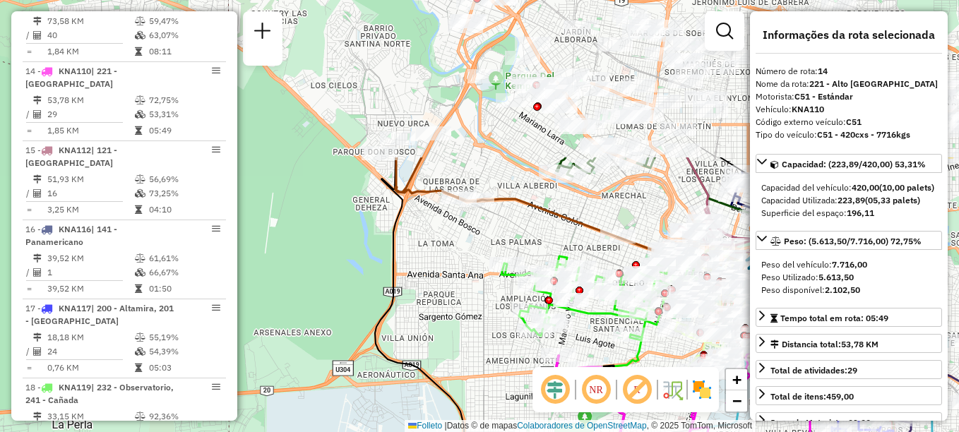
drag, startPoint x: 473, startPoint y: 223, endPoint x: 441, endPoint y: 273, distance: 59.6
click at [533, 420] on div "Janela de atendimento Grade de atendimento Capacidade Transportadoras Veículos …" at bounding box center [479, 216] width 959 height 432
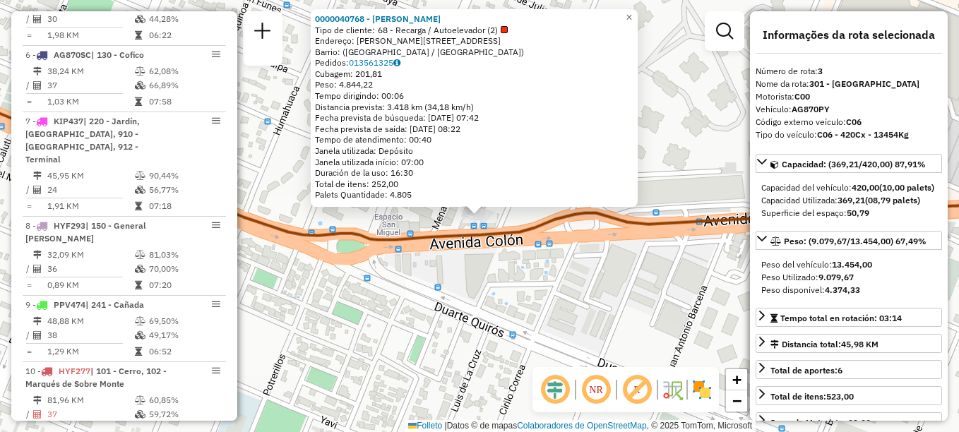
scroll to position [648, 0]
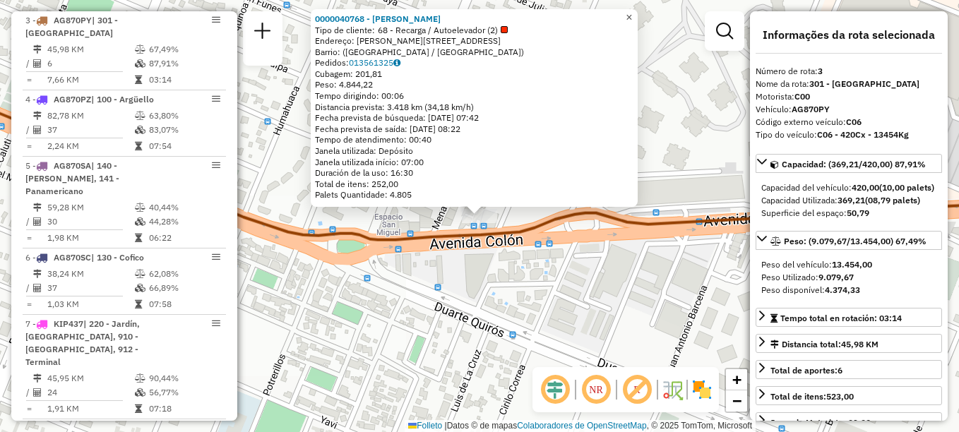
click at [632, 12] on span "×" at bounding box center [629, 17] width 6 height 12
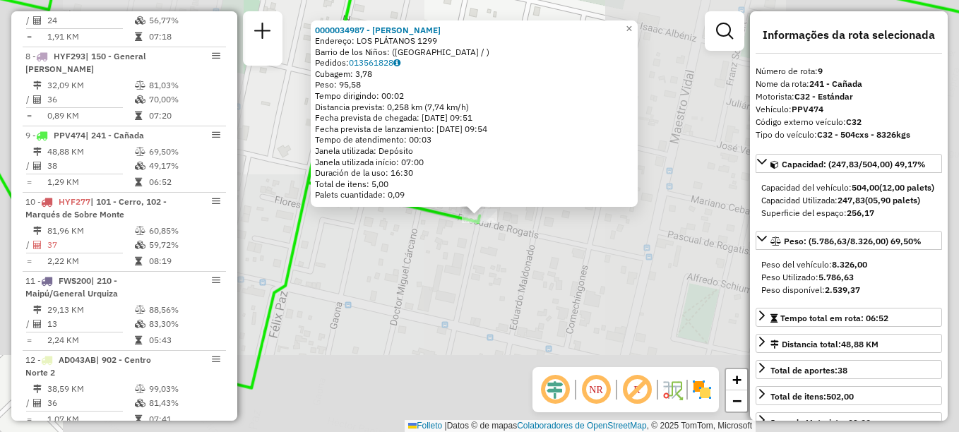
scroll to position [1085, 0]
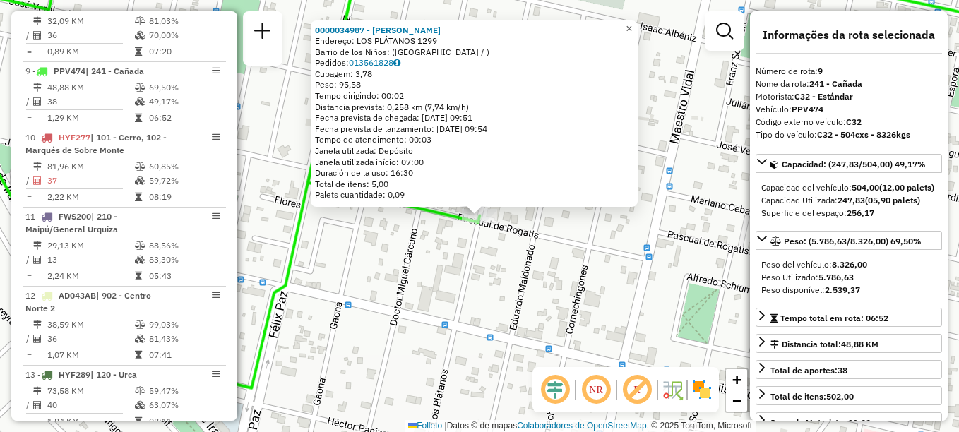
click at [632, 25] on span "×" at bounding box center [629, 29] width 6 height 12
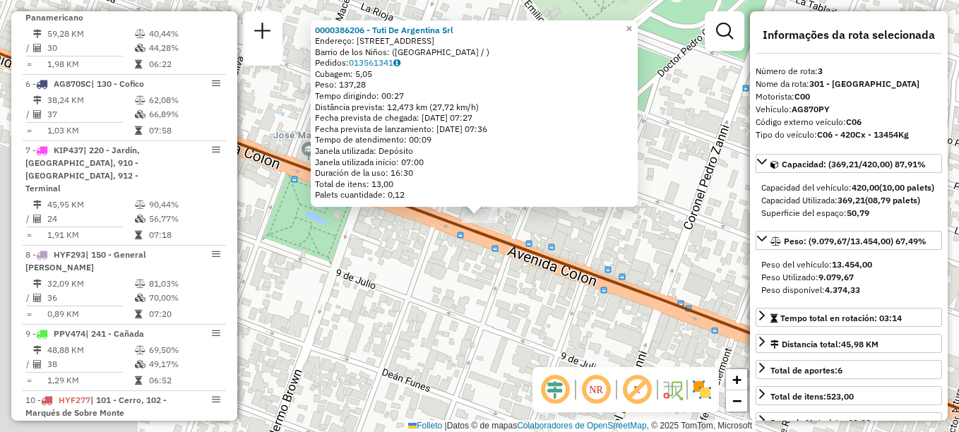
scroll to position [648, 0]
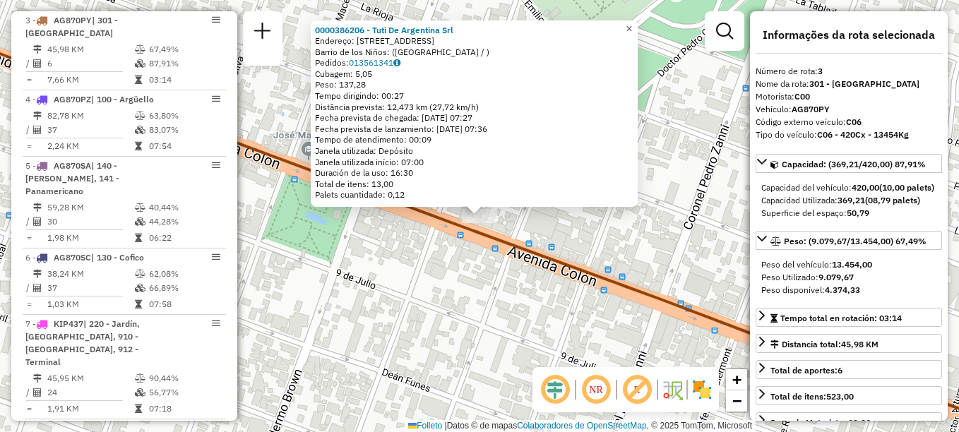
click at [632, 24] on span "×" at bounding box center [629, 29] width 6 height 12
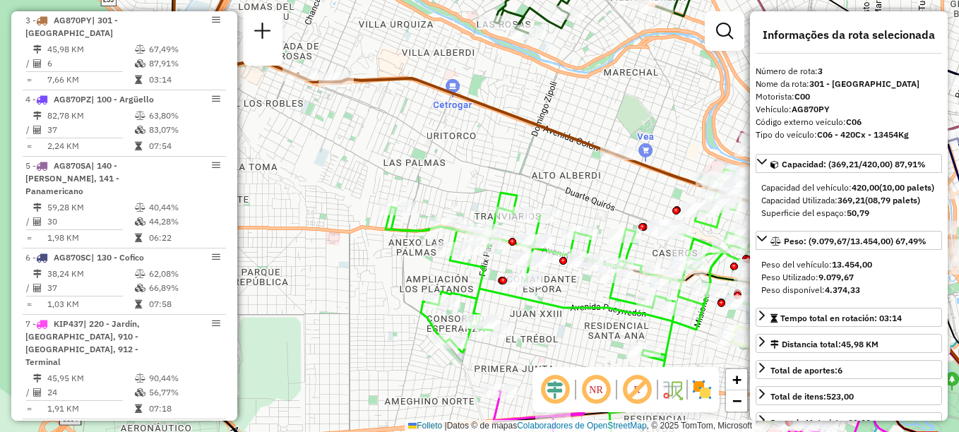
drag, startPoint x: 372, startPoint y: 114, endPoint x: 507, endPoint y: 153, distance: 140.6
click at [507, 153] on div "Janela de atendimento Grade de atendimento Capacidade Transportadoras Veículos …" at bounding box center [479, 216] width 959 height 432
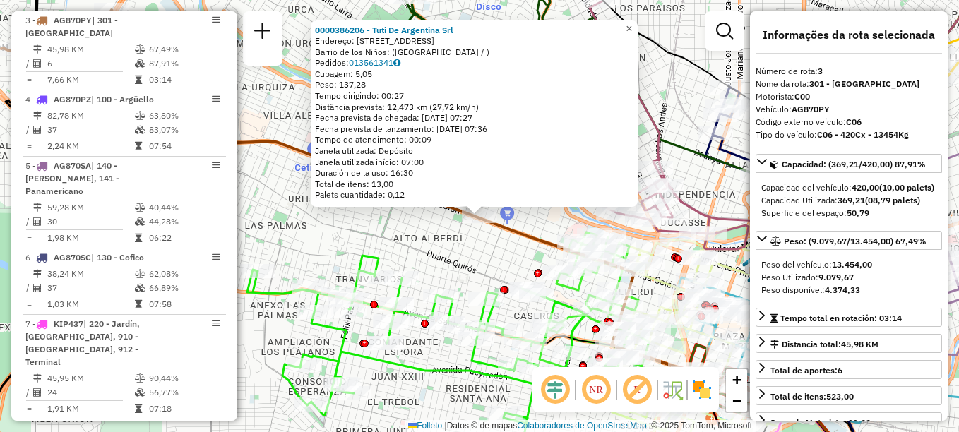
click at [632, 25] on span "×" at bounding box center [629, 29] width 6 height 12
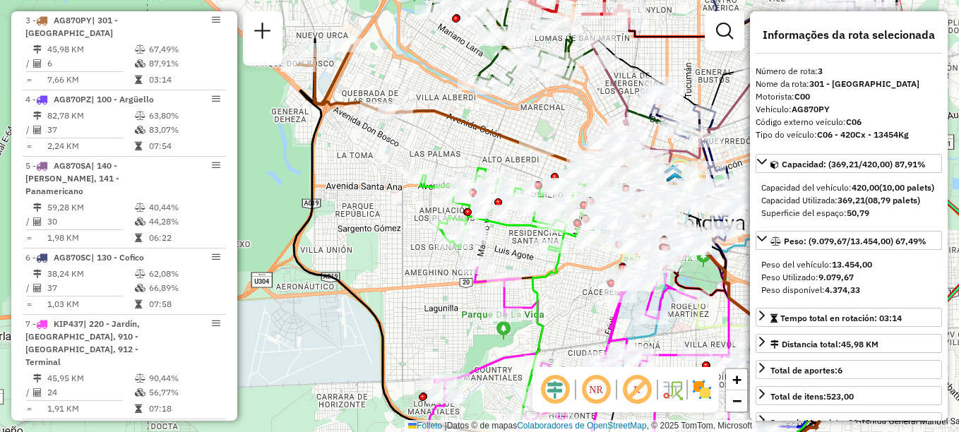
drag, startPoint x: 466, startPoint y: 155, endPoint x: 449, endPoint y: 126, distance: 33.9
click at [449, 126] on div "Janela de atendimento Grade de atendimento Capacidade Transportadoras Veículos …" at bounding box center [479, 216] width 959 height 432
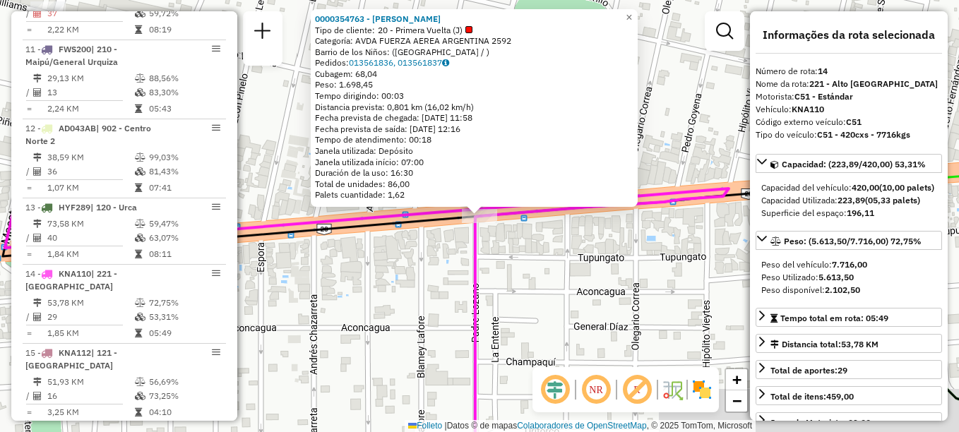
scroll to position [1455, 0]
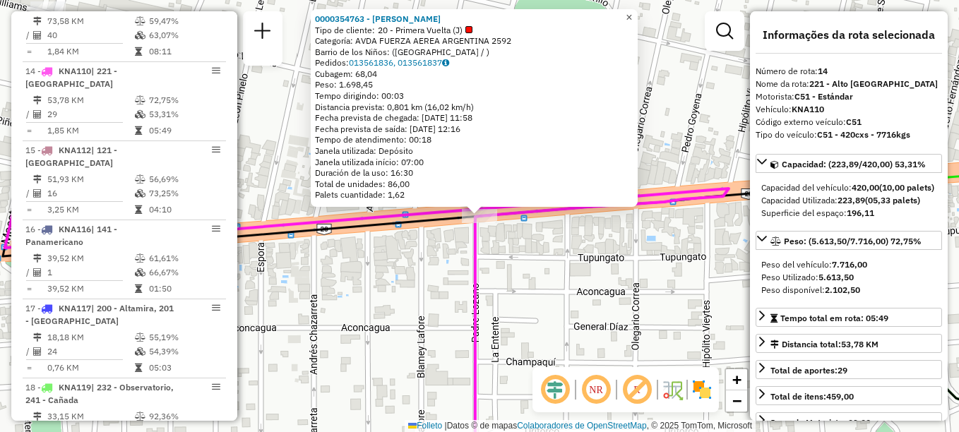
click at [632, 16] on span "×" at bounding box center [629, 17] width 6 height 12
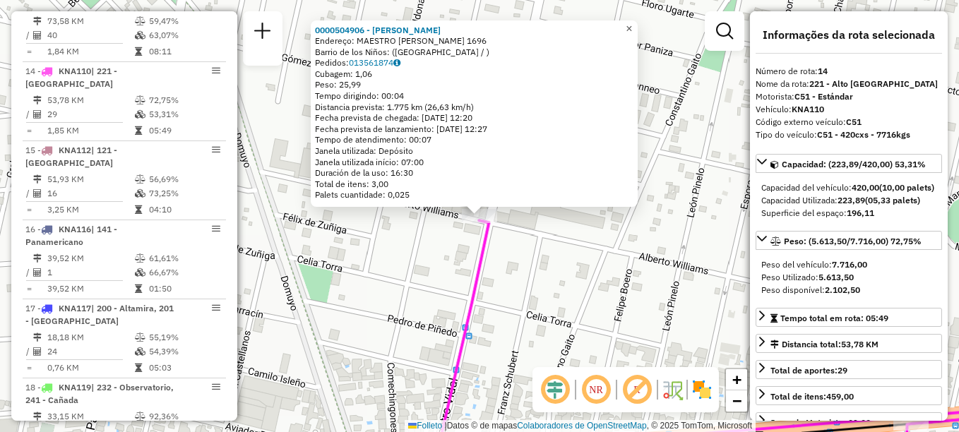
click at [632, 26] on span "×" at bounding box center [629, 29] width 6 height 12
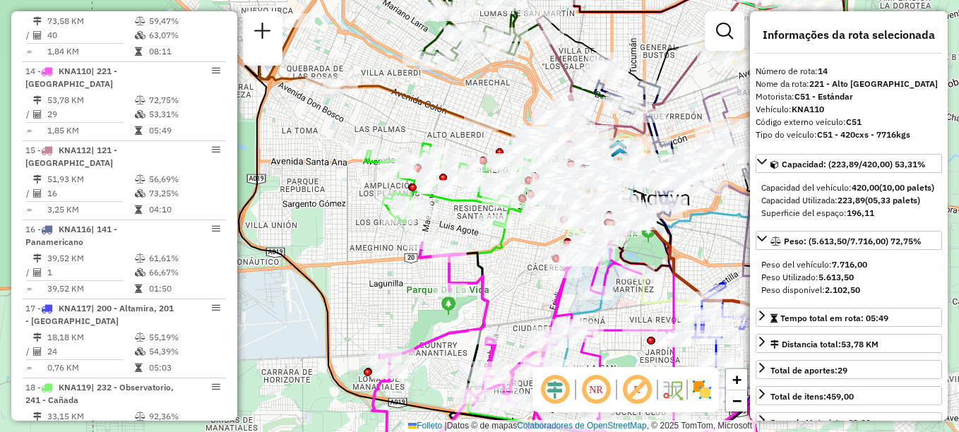
drag, startPoint x: 644, startPoint y: 251, endPoint x: 521, endPoint y: 250, distance: 123.6
click at [521, 250] on div "Janela de atendimento Grade de atendimento Capacidade Transportadoras Veículos …" at bounding box center [479, 216] width 959 height 432
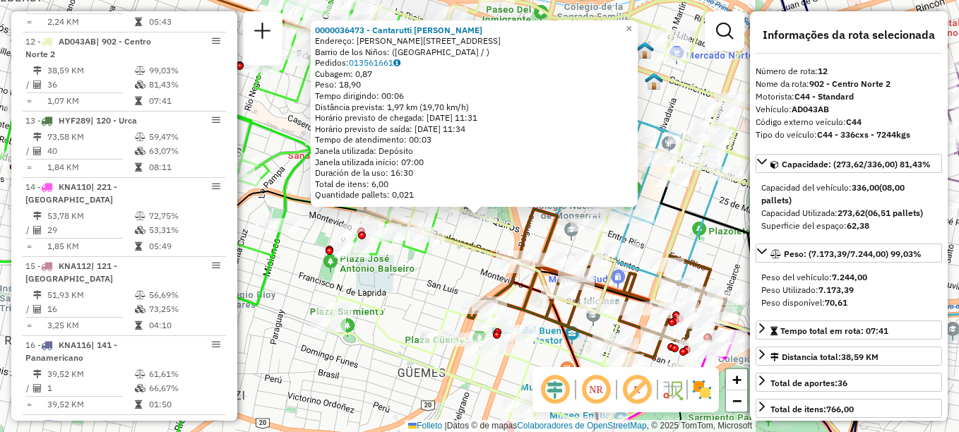
scroll to position [1310, 0]
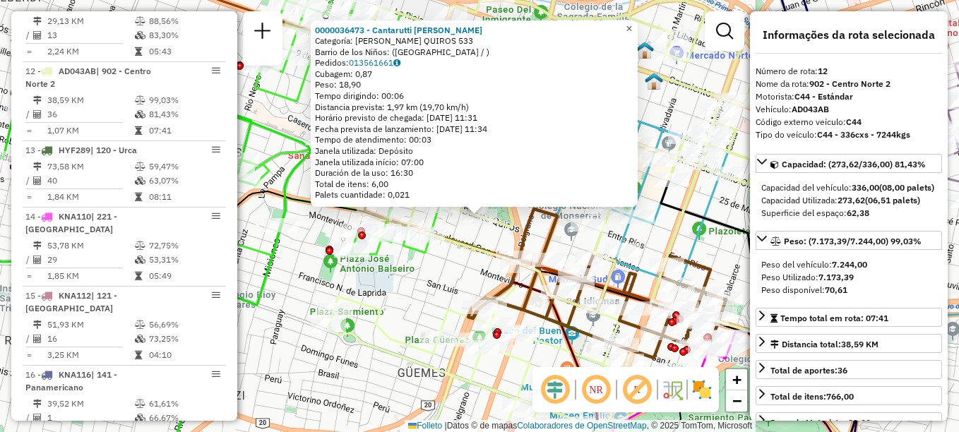
click at [632, 27] on span "×" at bounding box center [629, 29] width 6 height 12
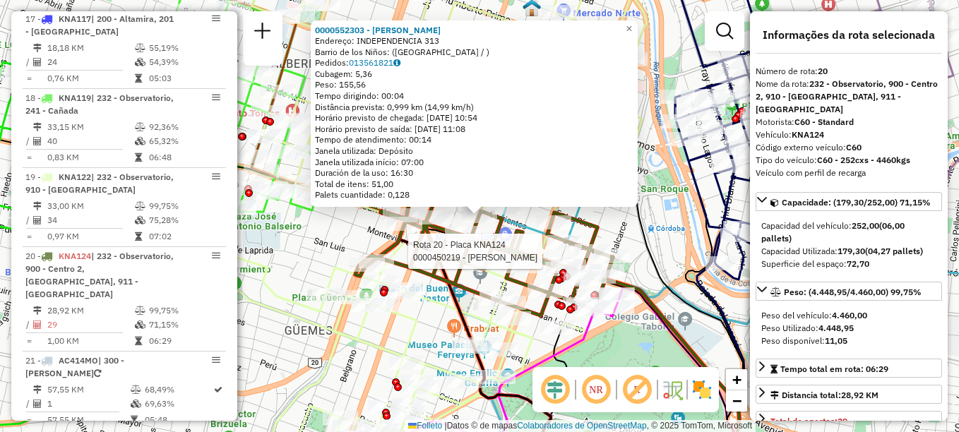
scroll to position [1848, 0]
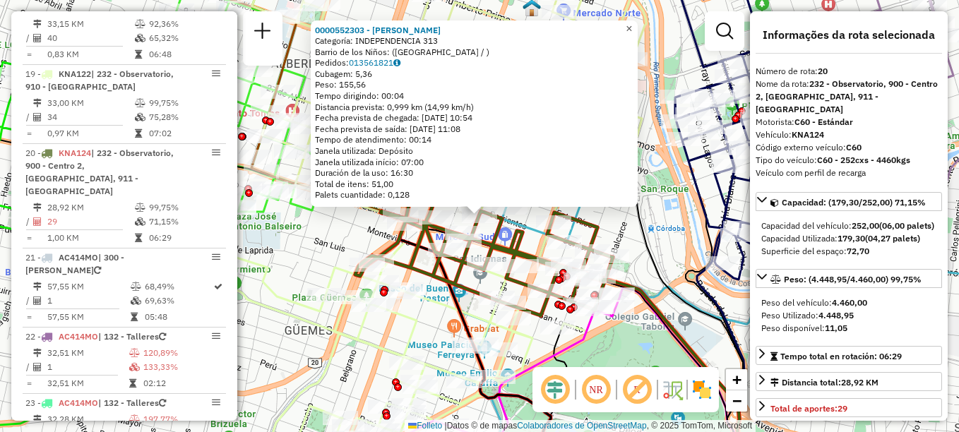
click at [632, 23] on span "×" at bounding box center [629, 29] width 6 height 12
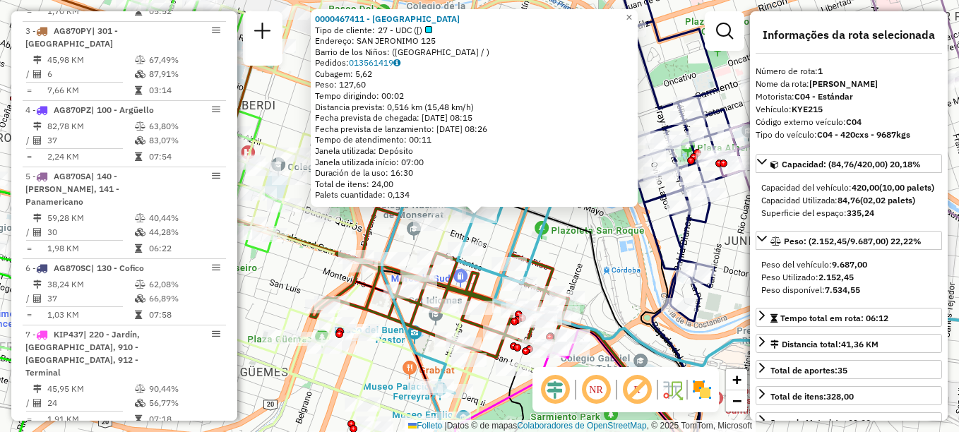
scroll to position [503, 0]
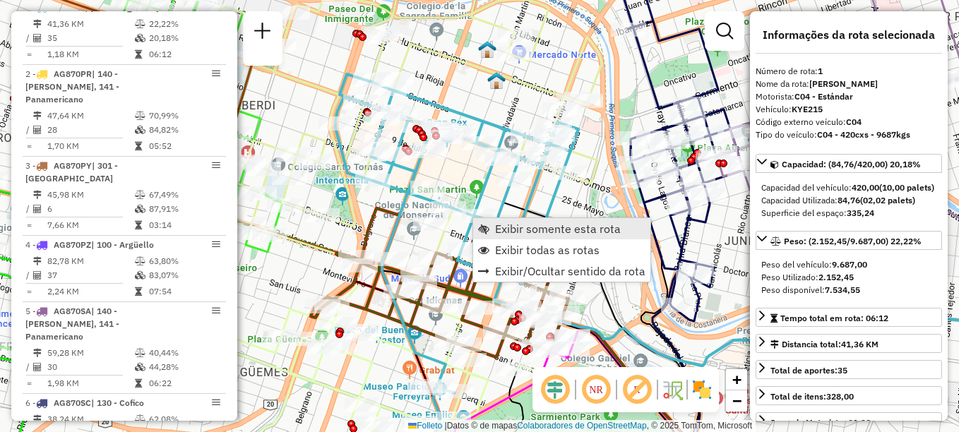
click at [499, 220] on link "Exibir somente esta rota" at bounding box center [561, 228] width 177 height 21
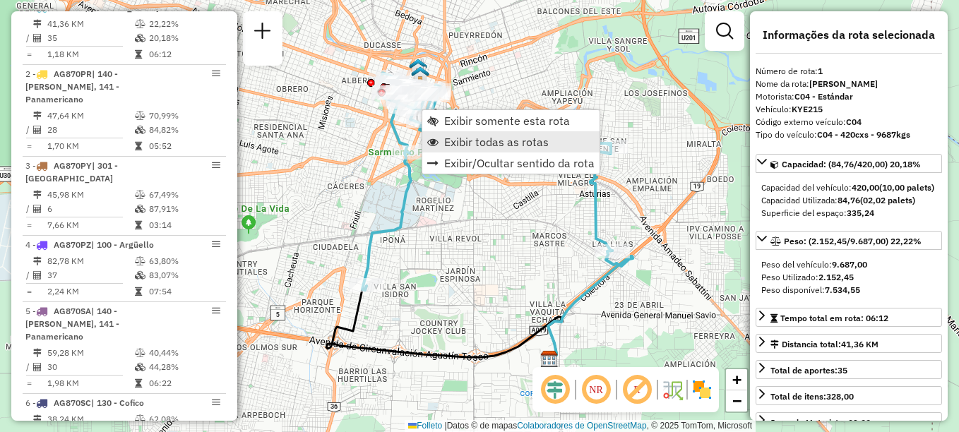
click at [468, 144] on span "Exibir todas as rotas" at bounding box center [496, 141] width 105 height 11
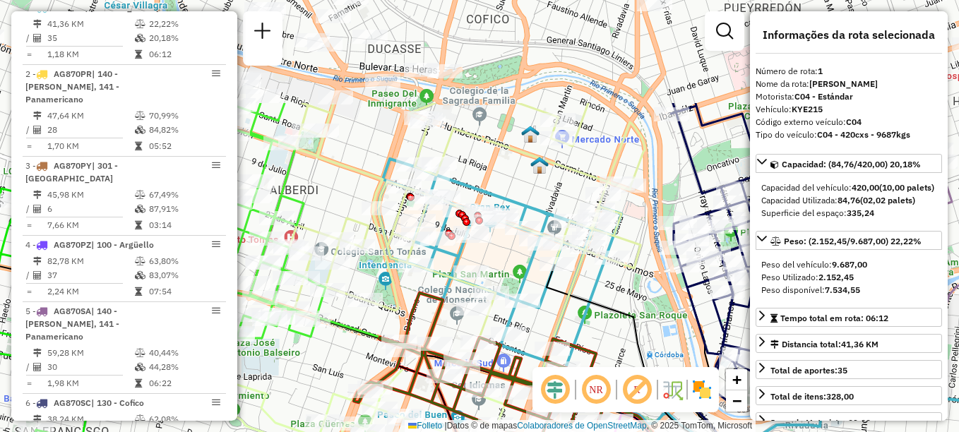
drag, startPoint x: 463, startPoint y: 189, endPoint x: 510, endPoint y: 260, distance: 85.6
click at [510, 260] on div "Janela de atendimento Grade de atendimento Capacidade Transportadoras Veículos …" at bounding box center [479, 216] width 959 height 432
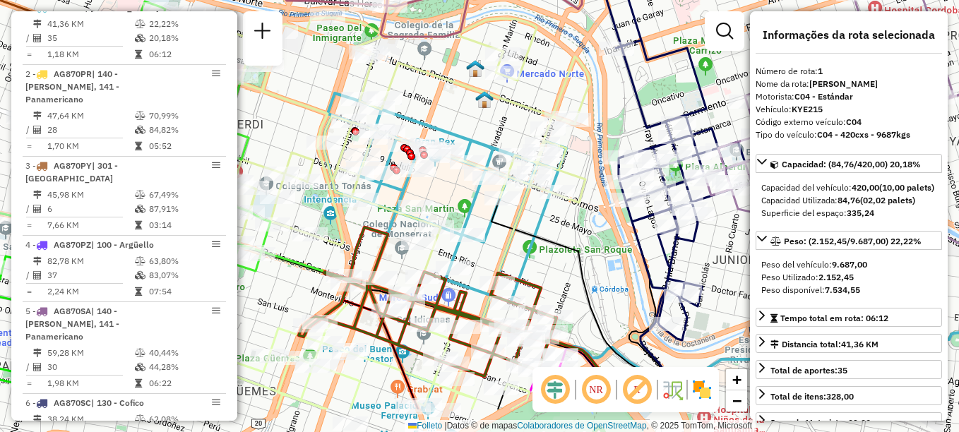
drag, startPoint x: 495, startPoint y: 164, endPoint x: 449, endPoint y: 59, distance: 115.1
click at [449, 59] on icon at bounding box center [393, 159] width 394 height 343
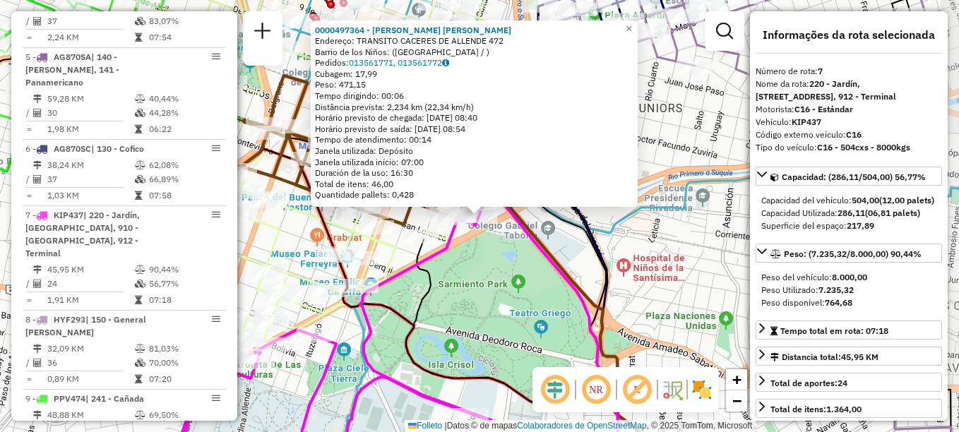
scroll to position [927, 0]
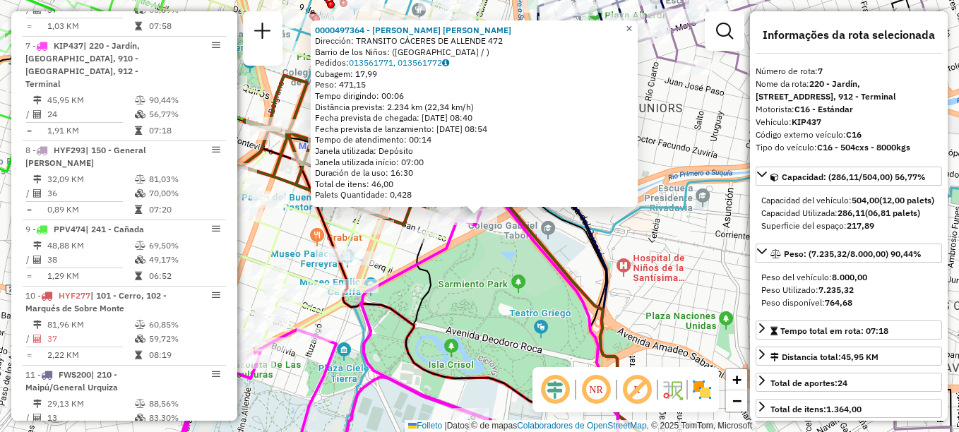
drag, startPoint x: 643, startPoint y: 21, endPoint x: 619, endPoint y: 40, distance: 29.7
click at [632, 23] on span "×" at bounding box center [629, 29] width 6 height 12
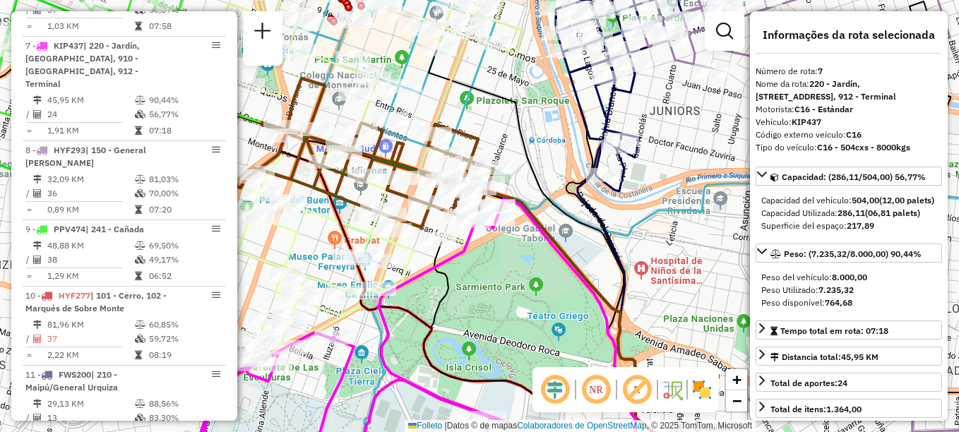
drag, startPoint x: 446, startPoint y: 201, endPoint x: 540, endPoint y: 205, distance: 94.0
click at [480, 198] on div at bounding box center [461, 191] width 35 height 14
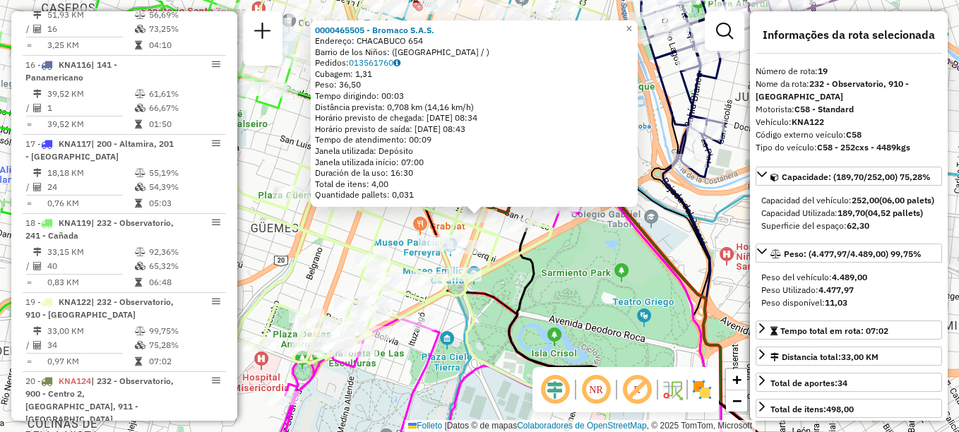
scroll to position [1848, 0]
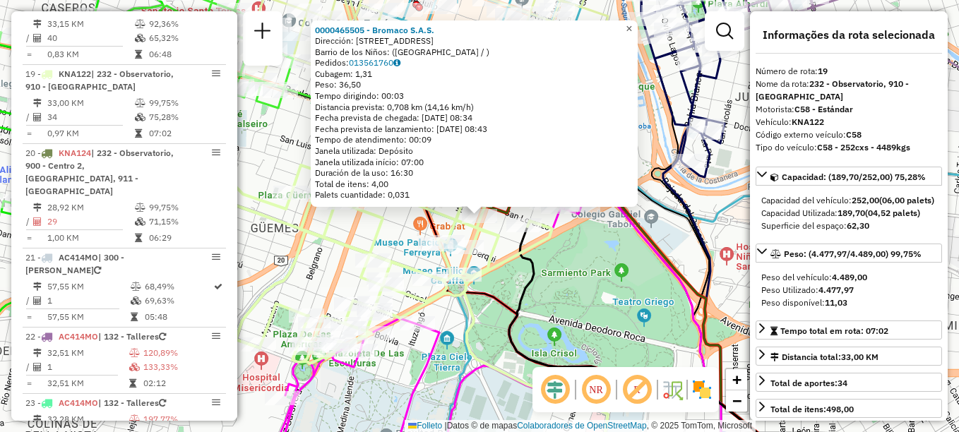
click at [632, 25] on span "×" at bounding box center [629, 29] width 6 height 12
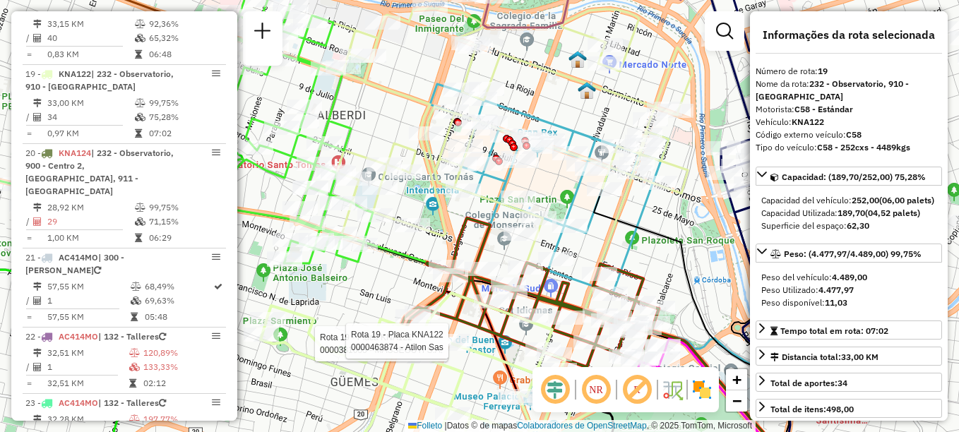
drag, startPoint x: 485, startPoint y: 310, endPoint x: 372, endPoint y: 282, distance: 116.5
click at [372, 282] on div "Rota 19 - Placa KNA122 0000381053 - MASSEGUTI S.A. Rota 19 - Placa KNA122 00004…" at bounding box center [479, 216] width 959 height 432
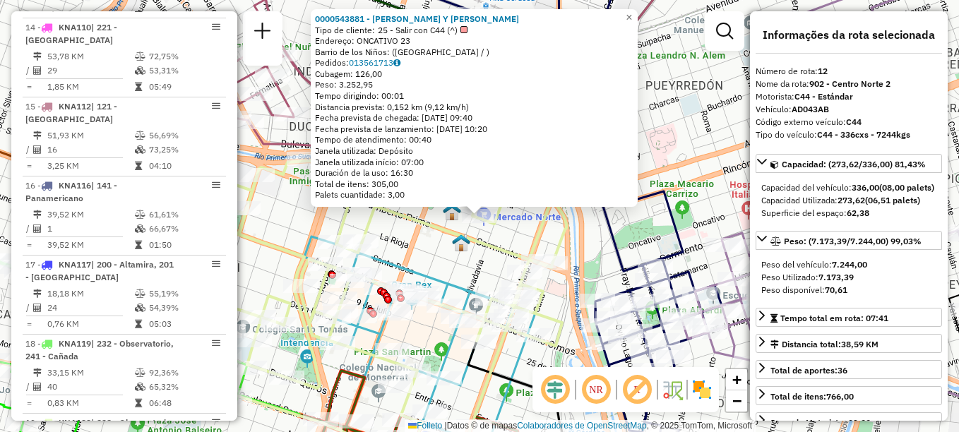
scroll to position [1310, 0]
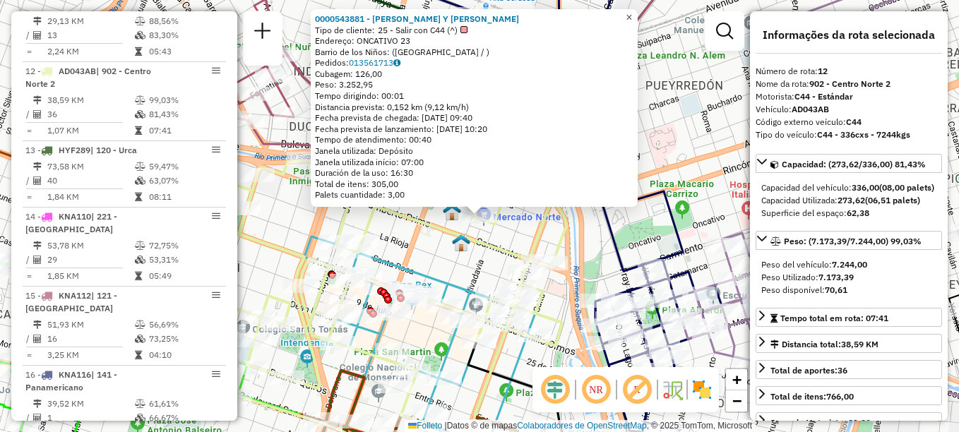
click at [632, 18] on span "×" at bounding box center [629, 17] width 6 height 12
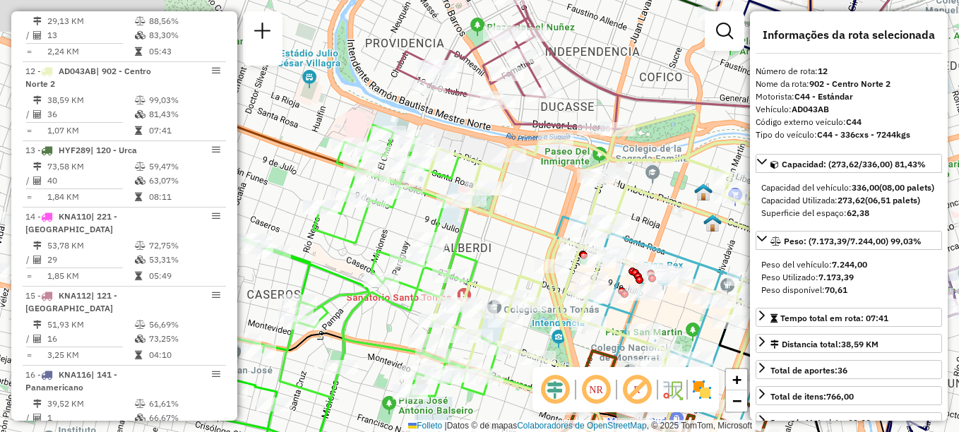
drag, startPoint x: 569, startPoint y: 190, endPoint x: 724, endPoint y: 152, distance: 159.3
click at [728, 152] on div "Janela de atendimento Grade de atendimento Capacidade Transportadoras Veículos …" at bounding box center [479, 216] width 959 height 432
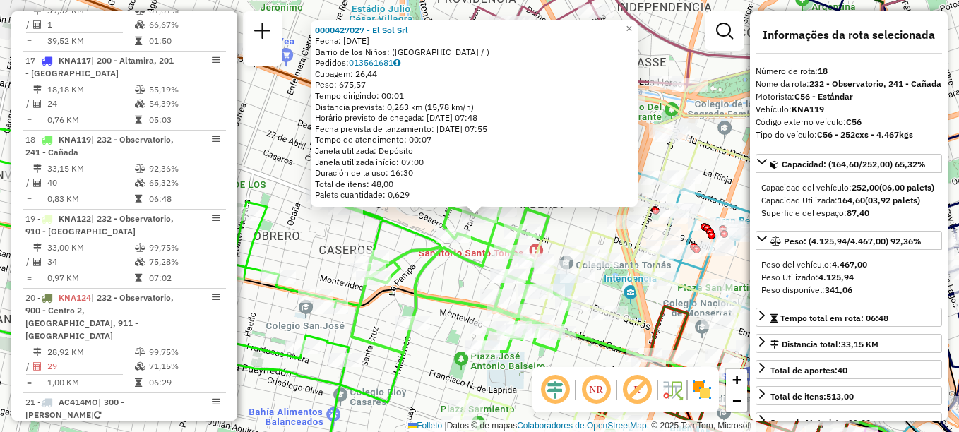
scroll to position [1772, 0]
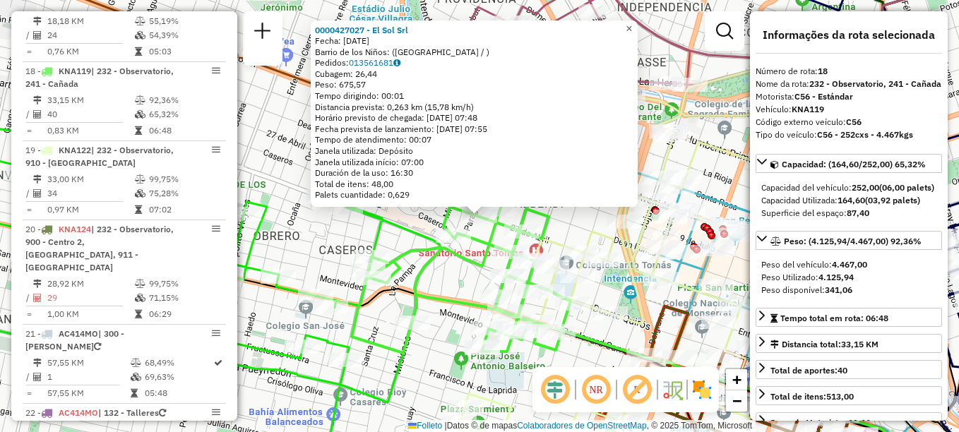
click at [632, 25] on span "×" at bounding box center [629, 29] width 6 height 12
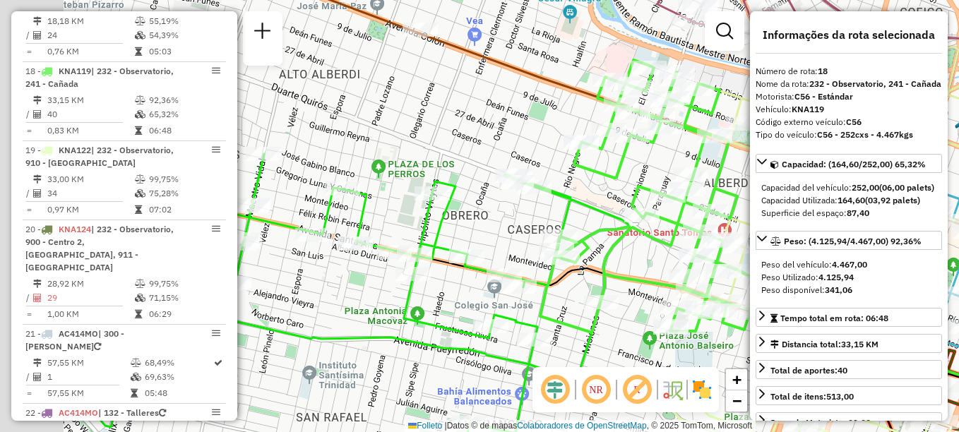
drag, startPoint x: 472, startPoint y: 227, endPoint x: 677, endPoint y: 198, distance: 206.8
click at [681, 198] on div "Rota 18 - Placa KNA119 0000427027 - El Sol Srl Janela de atendimento Grade de a…" at bounding box center [479, 216] width 959 height 432
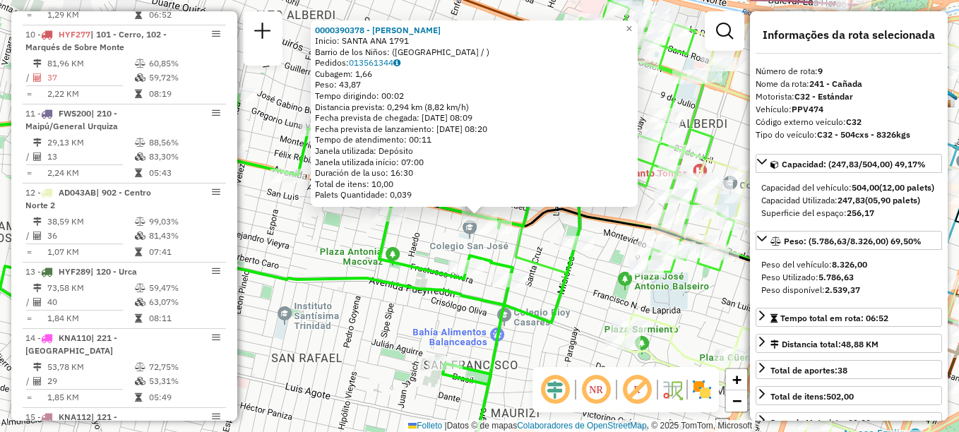
scroll to position [1085, 0]
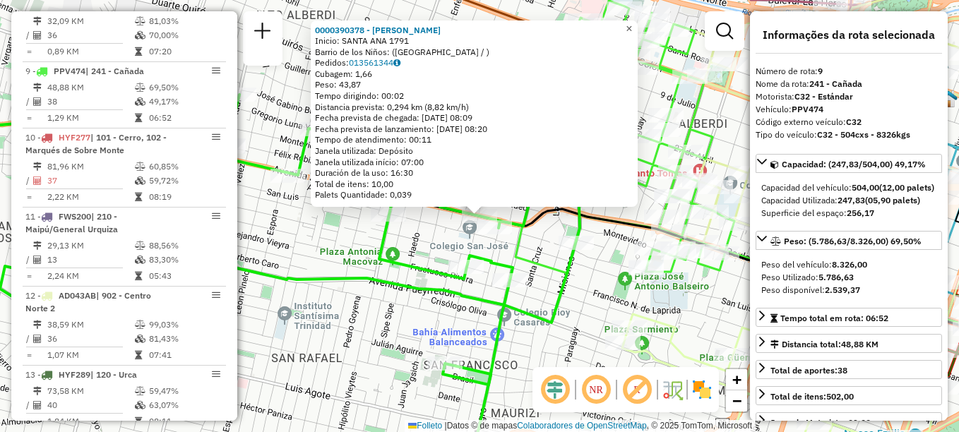
click at [632, 27] on span "×" at bounding box center [629, 29] width 6 height 12
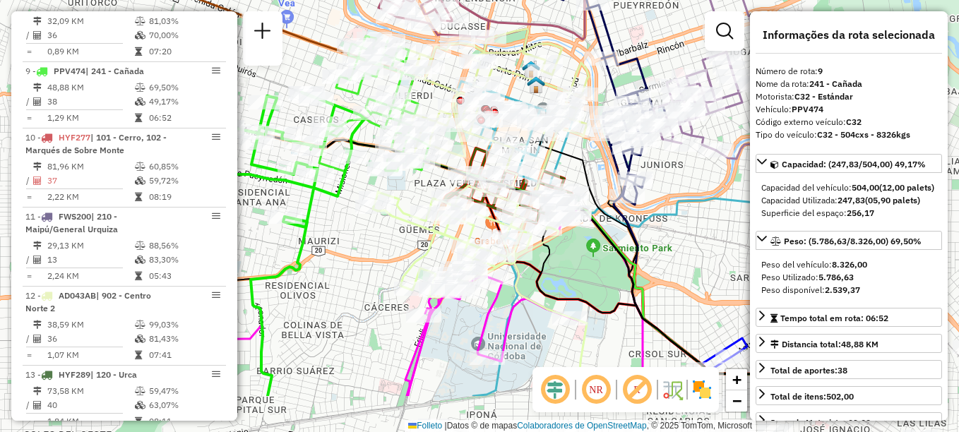
drag, startPoint x: 533, startPoint y: 282, endPoint x: 335, endPoint y: 203, distance: 213.7
click at [335, 203] on icon at bounding box center [196, 143] width 338 height 168
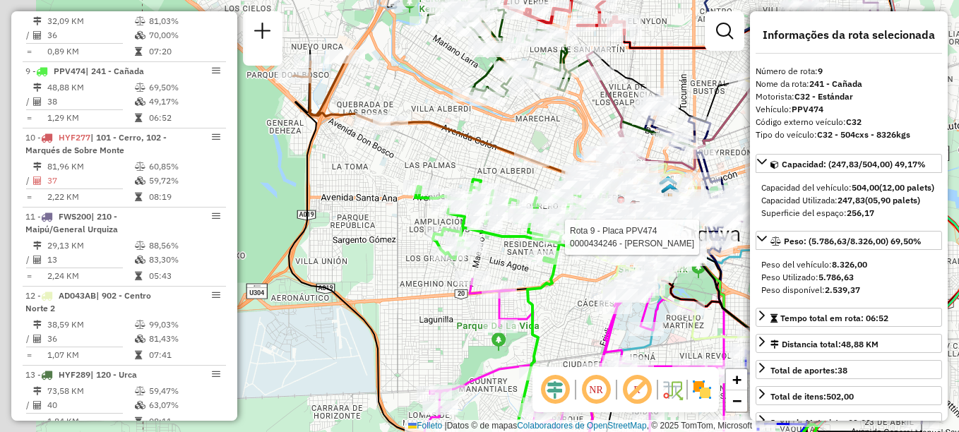
drag, startPoint x: 456, startPoint y: 313, endPoint x: 594, endPoint y: 345, distance: 142.1
click at [594, 345] on div "Rota 9 - Placa PPV474 0000434246 - Moreyra [PERSON_NAME] de atendimento Grade d…" at bounding box center [479, 216] width 959 height 432
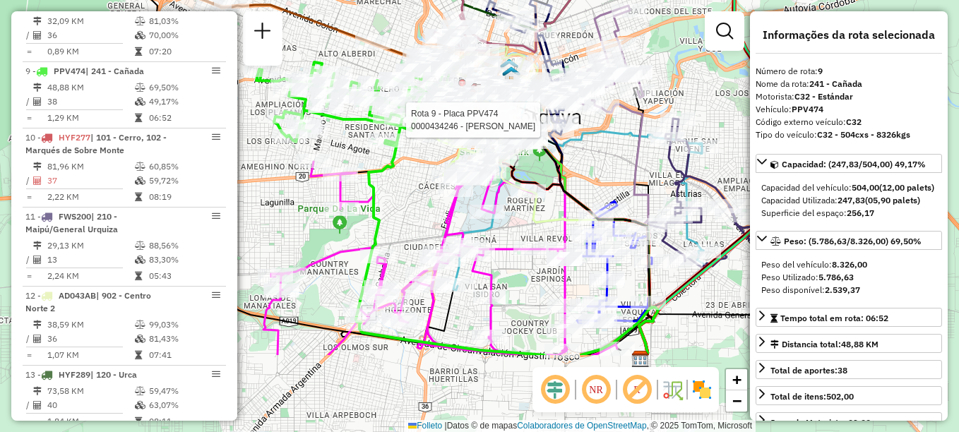
drag, startPoint x: 420, startPoint y: 325, endPoint x: 263, endPoint y: 214, distance: 192.1
click at [263, 214] on div "Rota 9 - Placa PPV474 0000434246 - Moreyra [PERSON_NAME] de atendimento Grade d…" at bounding box center [479, 216] width 959 height 432
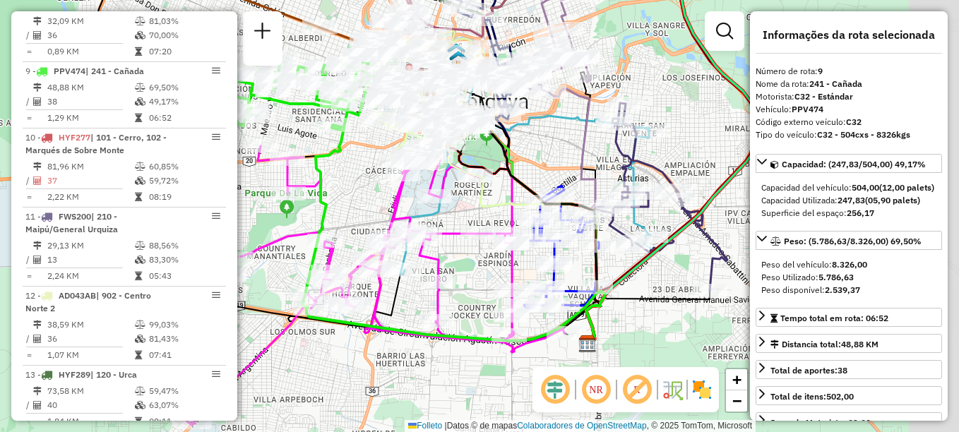
drag, startPoint x: 364, startPoint y: 237, endPoint x: 299, endPoint y: 210, distance: 71.2
click at [300, 215] on div "Rota 14 - Placa KNA110 0000468691 - [PERSON_NAME] de atendimento Grade de atend…" at bounding box center [479, 216] width 959 height 432
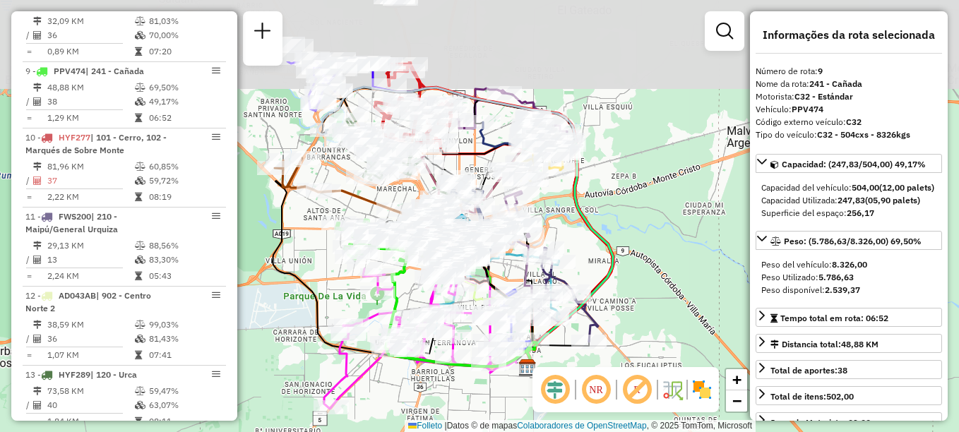
drag, startPoint x: 439, startPoint y: 292, endPoint x: 554, endPoint y: 391, distance: 152.2
click at [554, 391] on hb-router-mapa "Informações da Sessão 1281608 - [DATE] Creación: [DATE] 18:19 Depósito: SAZ AR …" at bounding box center [479, 216] width 959 height 432
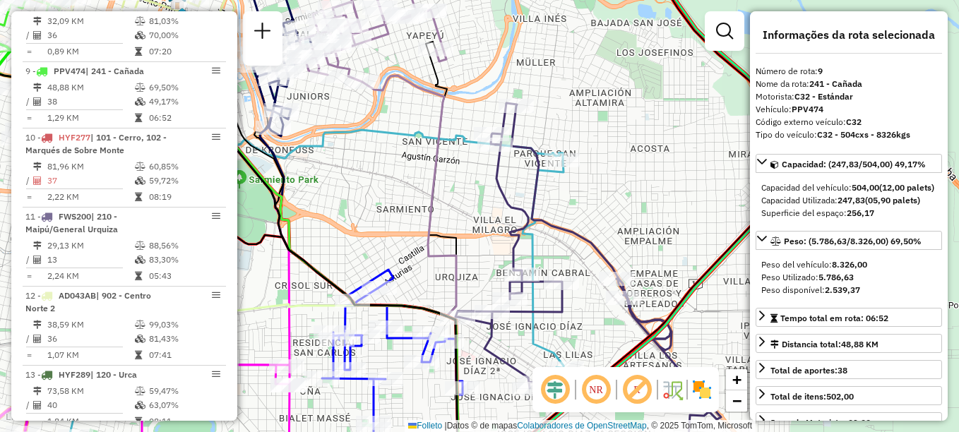
click at [617, 210] on div "Janela de atendimento Grade de atendimento Capacidade Transportadoras Veículos …" at bounding box center [479, 216] width 959 height 432
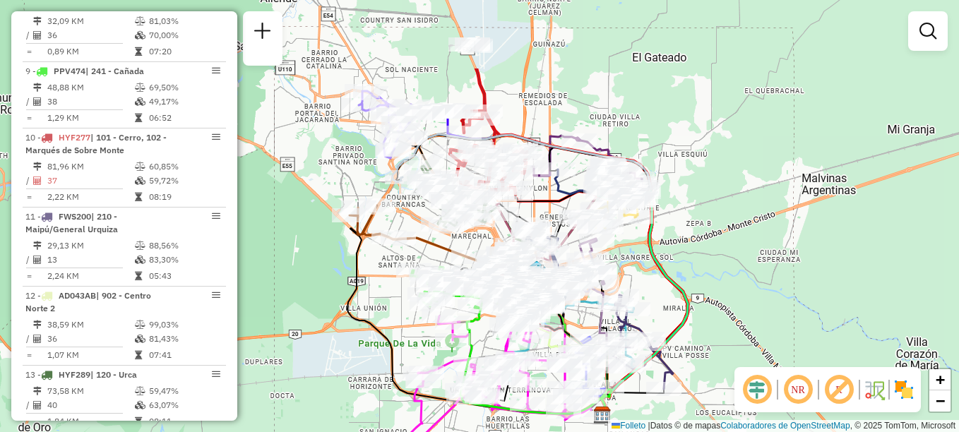
drag, startPoint x: 348, startPoint y: 198, endPoint x: 388, endPoint y: 293, distance: 102.9
click at [382, 315] on div "Janela de atendimento Grade de atendimento Capacidade Transportadoras Veículos …" at bounding box center [479, 216] width 959 height 432
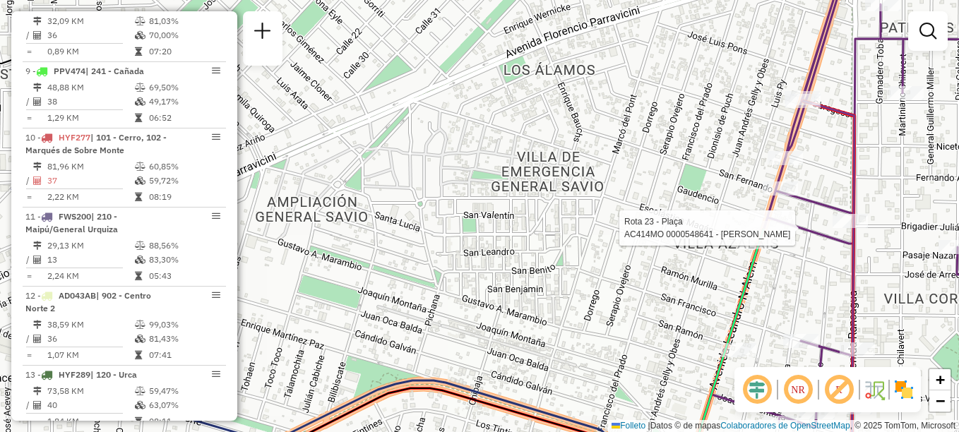
select select "**********"
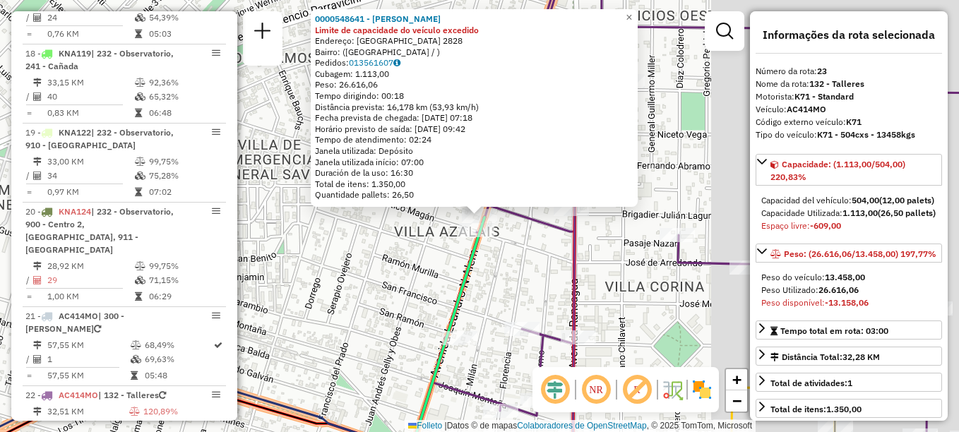
scroll to position [1848, 0]
